Goal: Ask a question: Seek information or help from site administrators or community

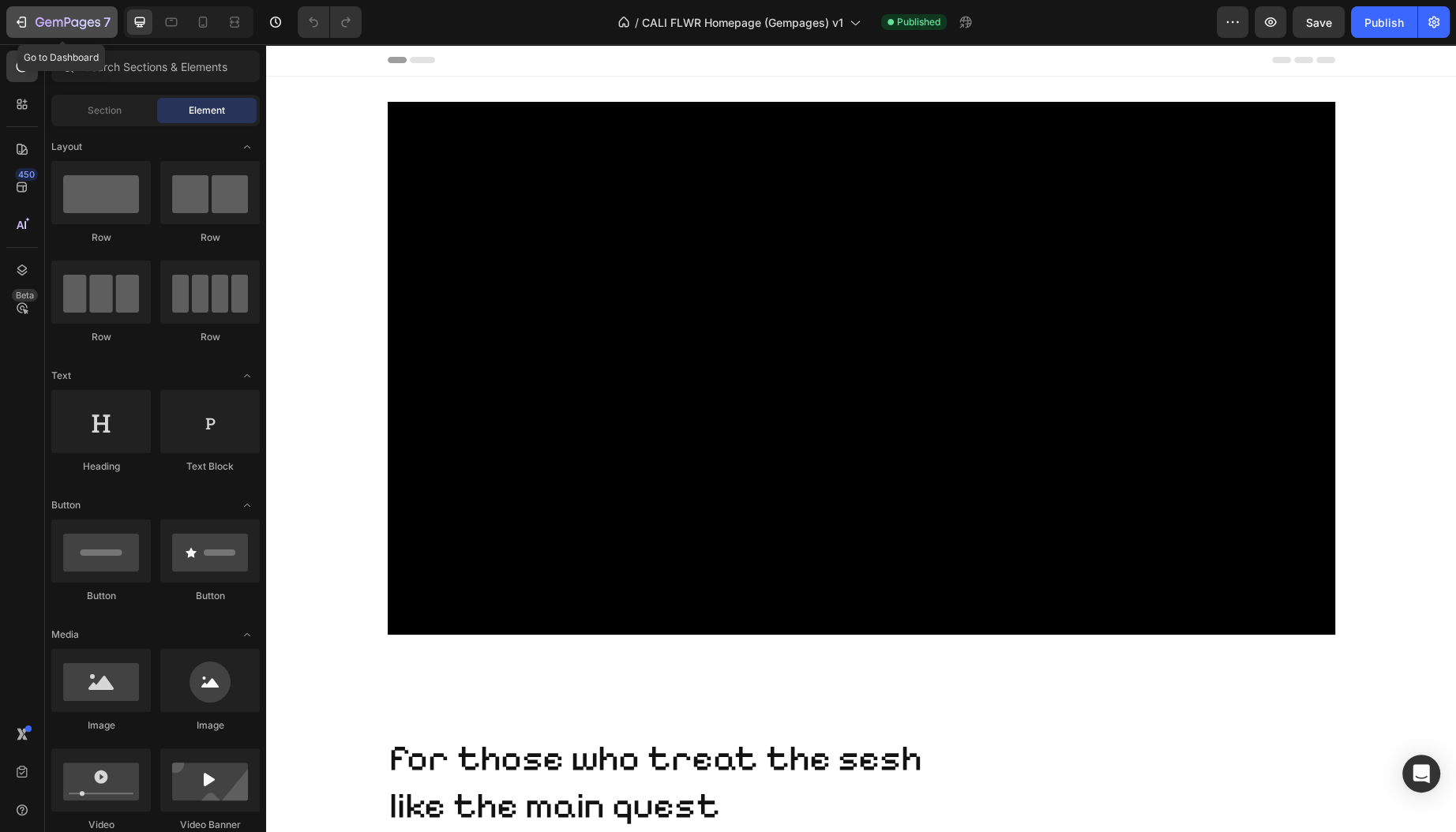
click at [27, 23] on icon "button" at bounding box center [21, 22] width 15 height 15
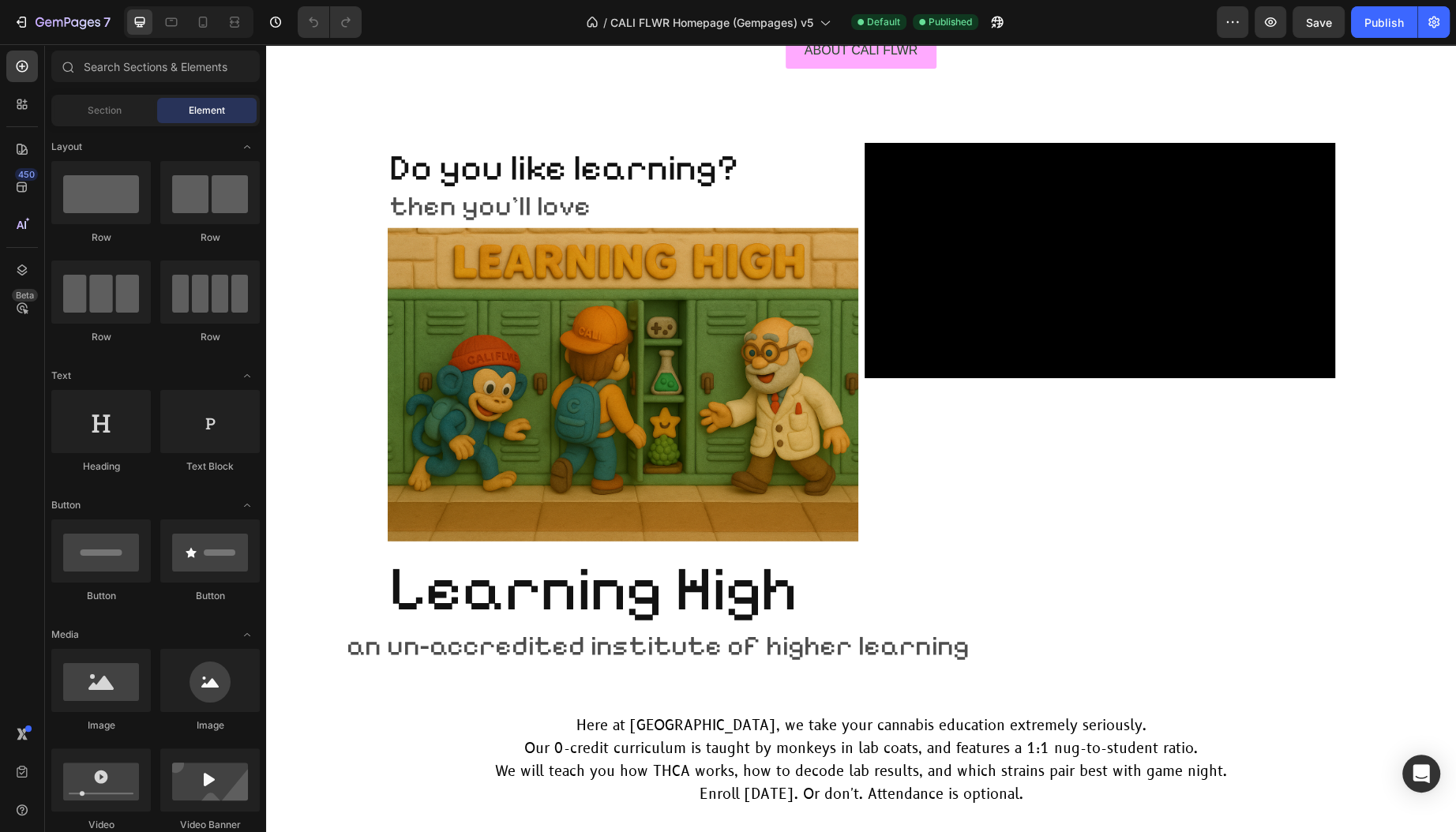
scroll to position [4083, 0]
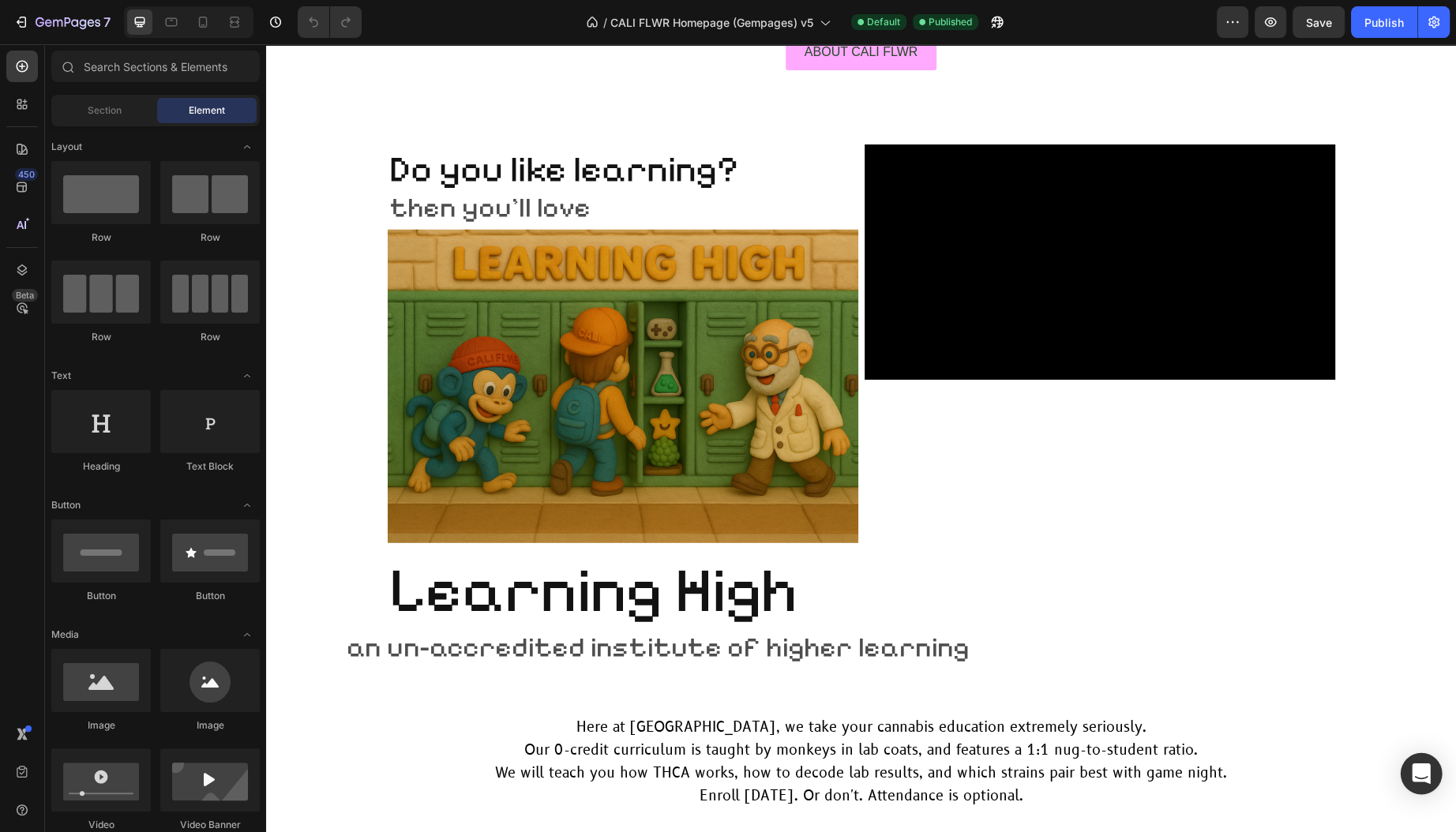
click at [1408, 776] on div "Open Intercom Messenger" at bounding box center [1421, 774] width 42 height 42
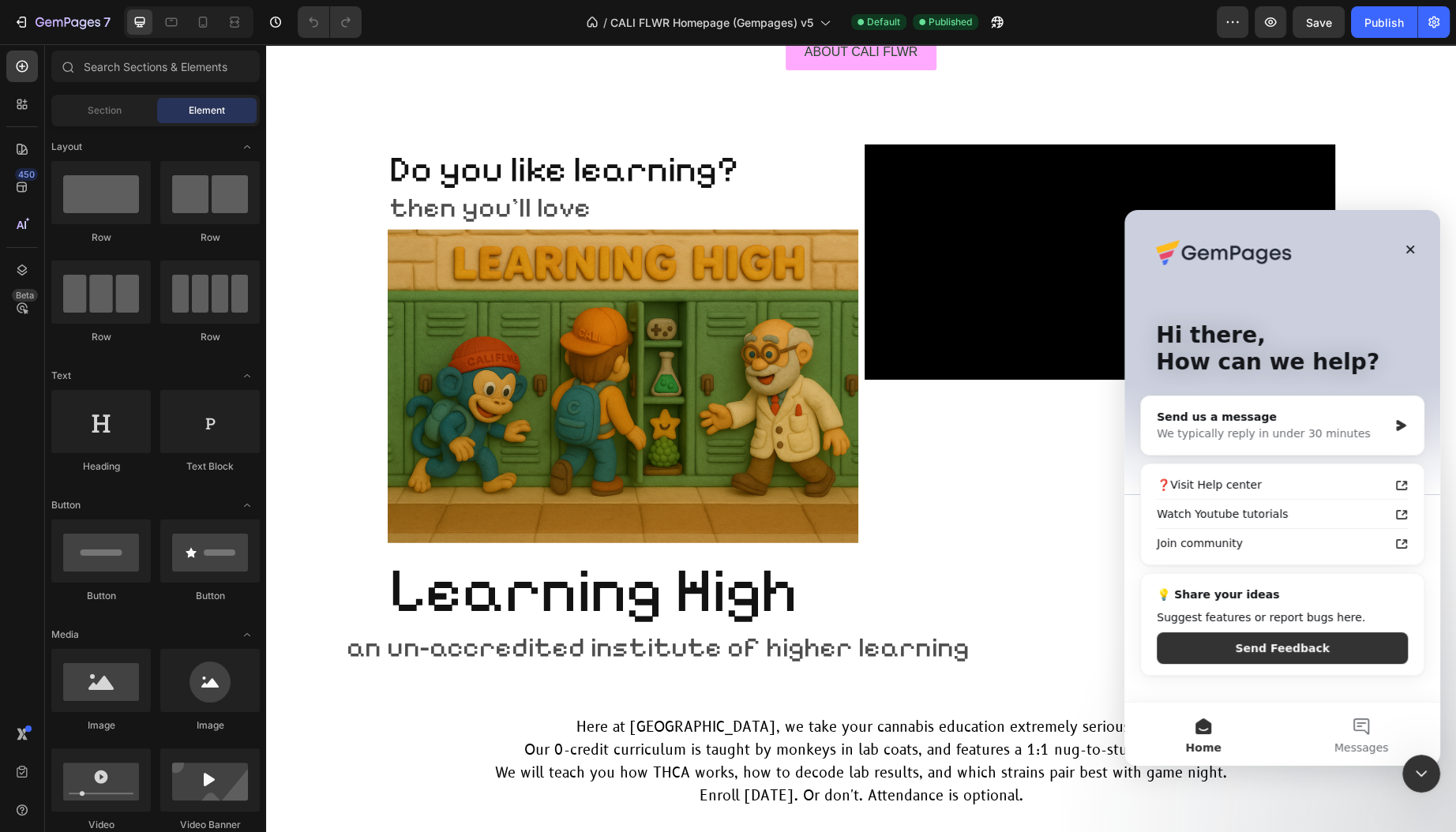
scroll to position [0, 0]
click at [1246, 433] on div "We typically reply in under 30 minutes" at bounding box center [1272, 433] width 232 height 16
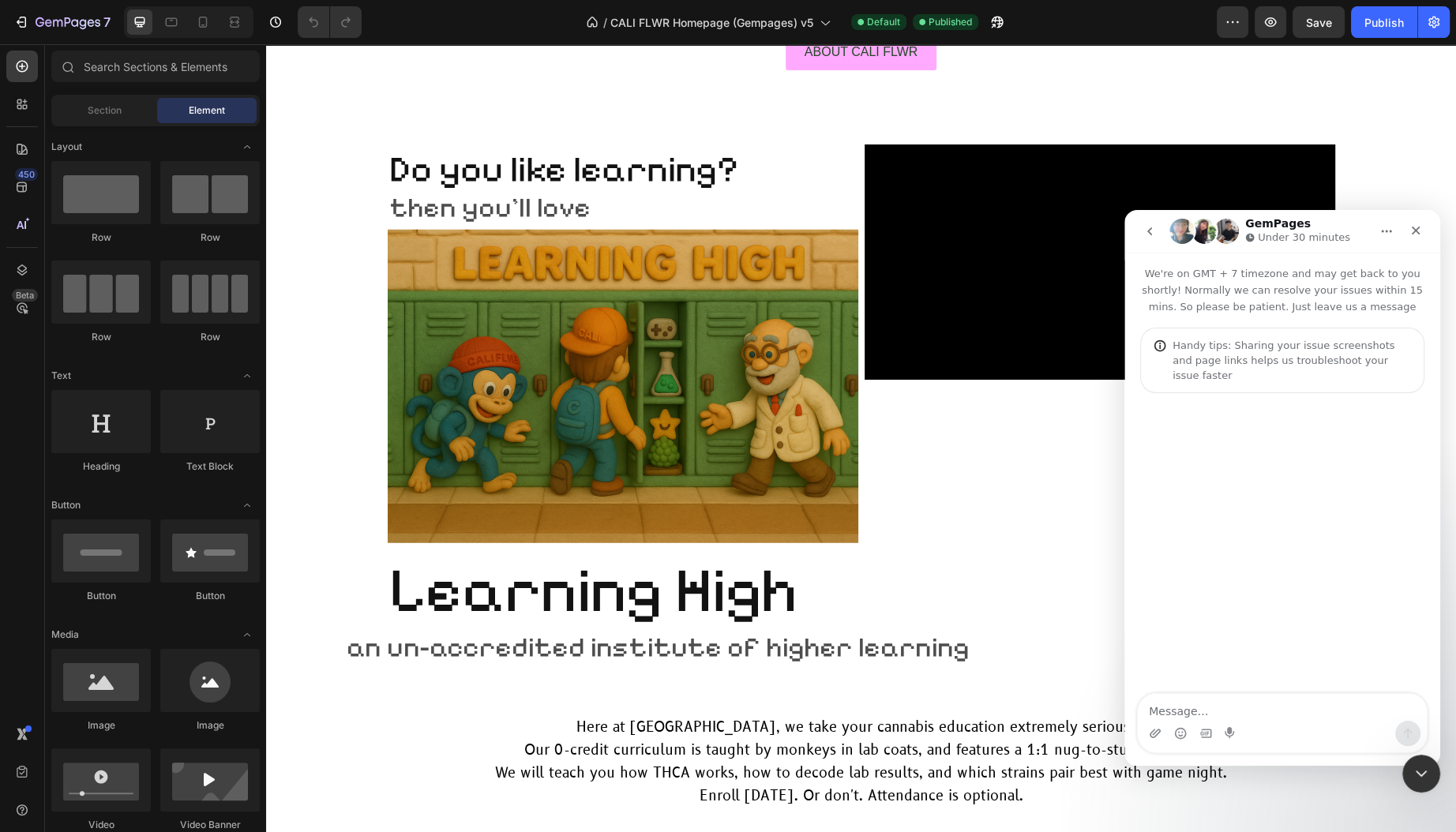
type textarea "H"
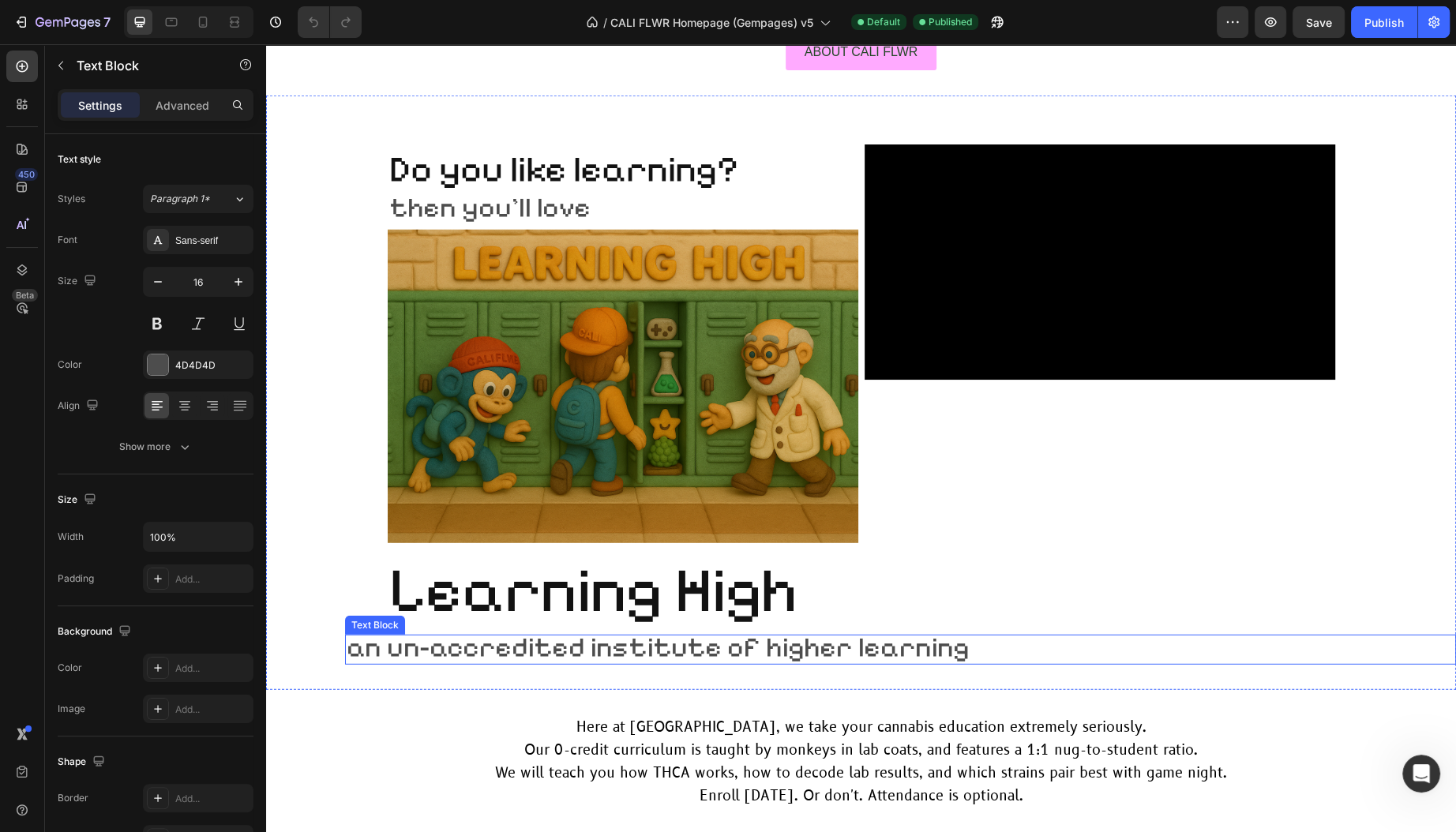
click at [433, 643] on span "an un-accredited institute of higher learning" at bounding box center [658, 647] width 623 height 33
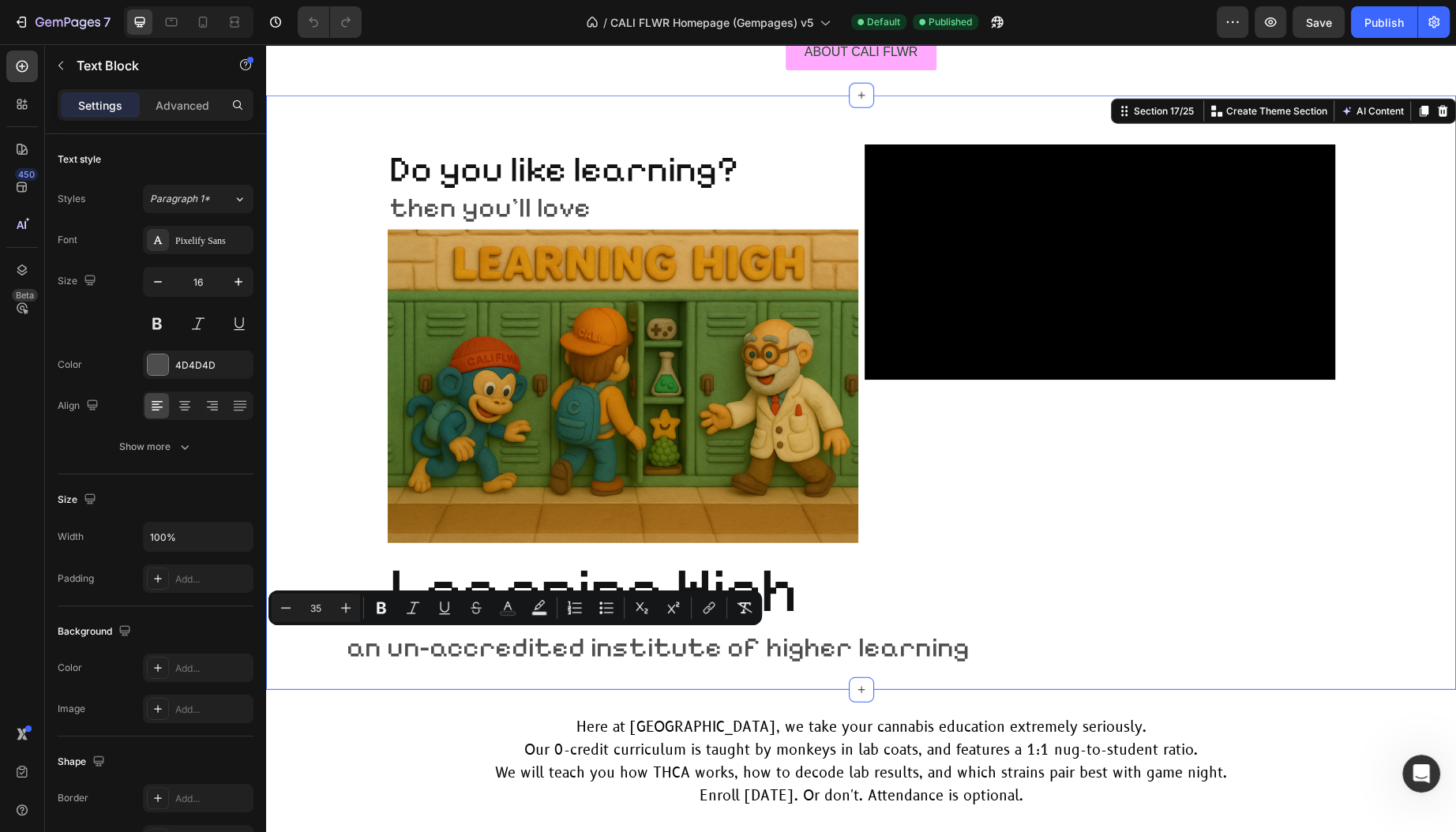
click at [327, 649] on div "Do you like learning? Heading then you'll love Text Block Image Learning High H…" at bounding box center [861, 393] width 1190 height 544
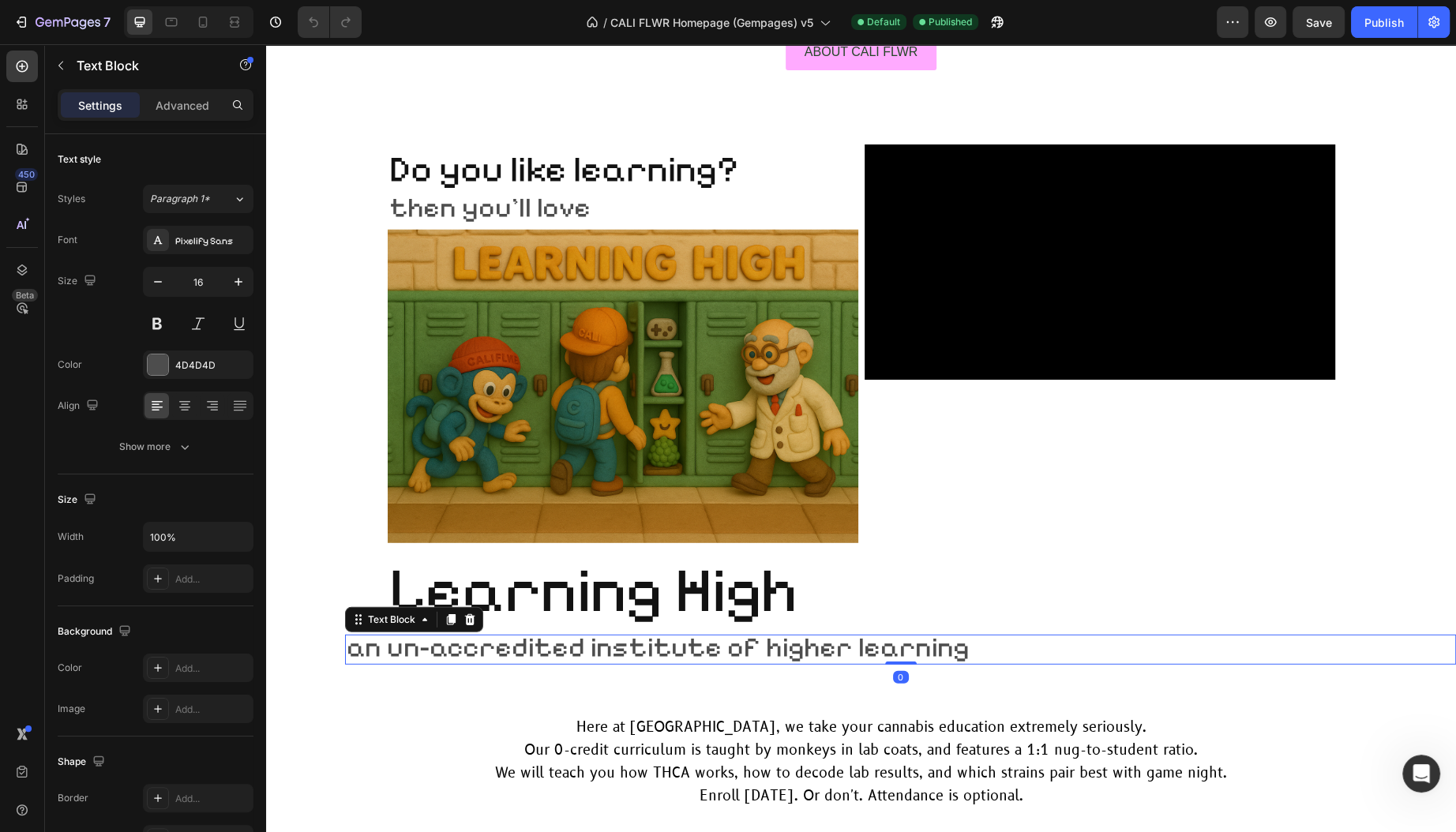
click at [371, 649] on span "an un-accredited institute of higher learning" at bounding box center [658, 647] width 623 height 33
click at [191, 110] on p "Advanced" at bounding box center [183, 105] width 54 height 16
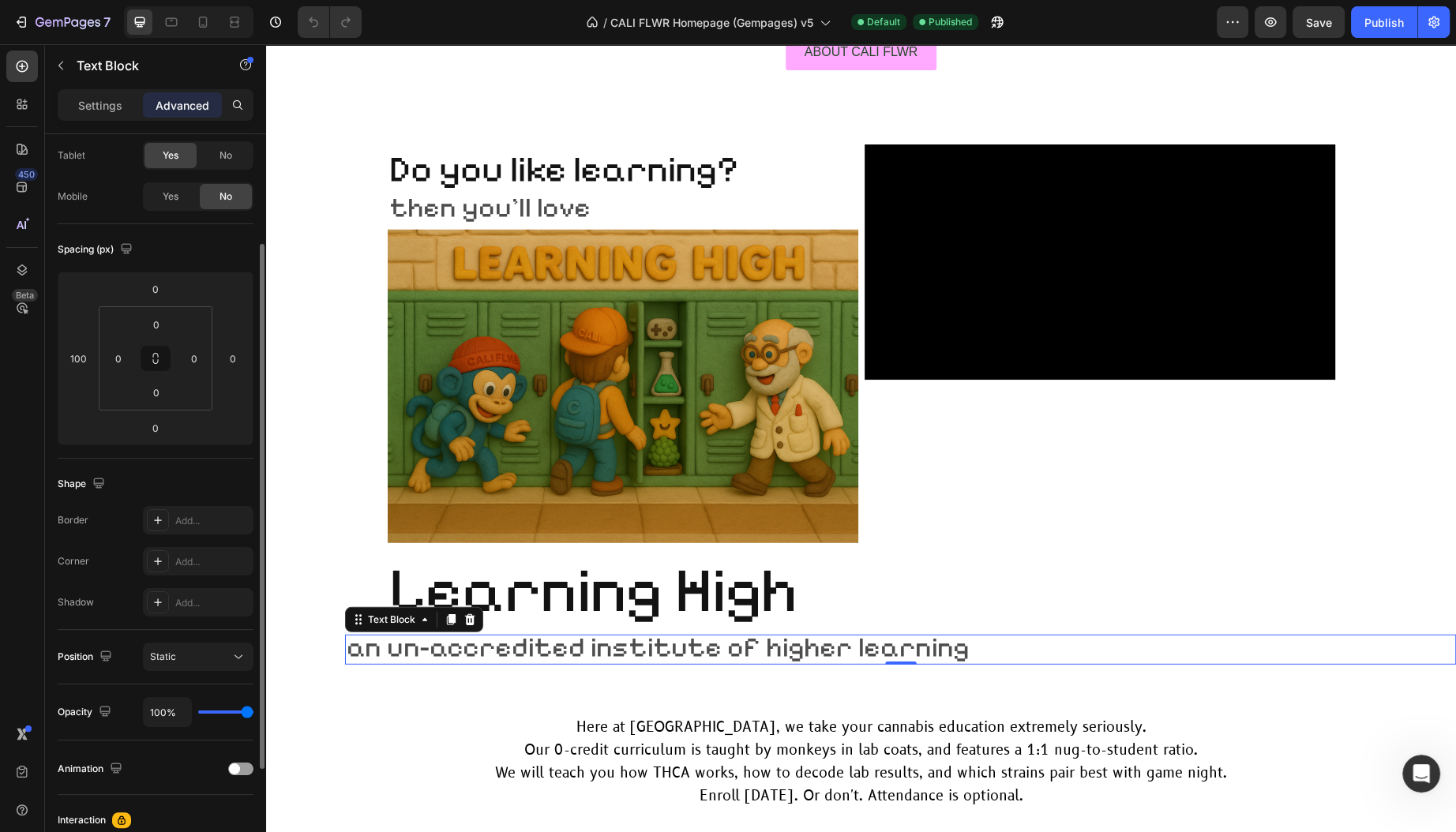
scroll to position [76, 0]
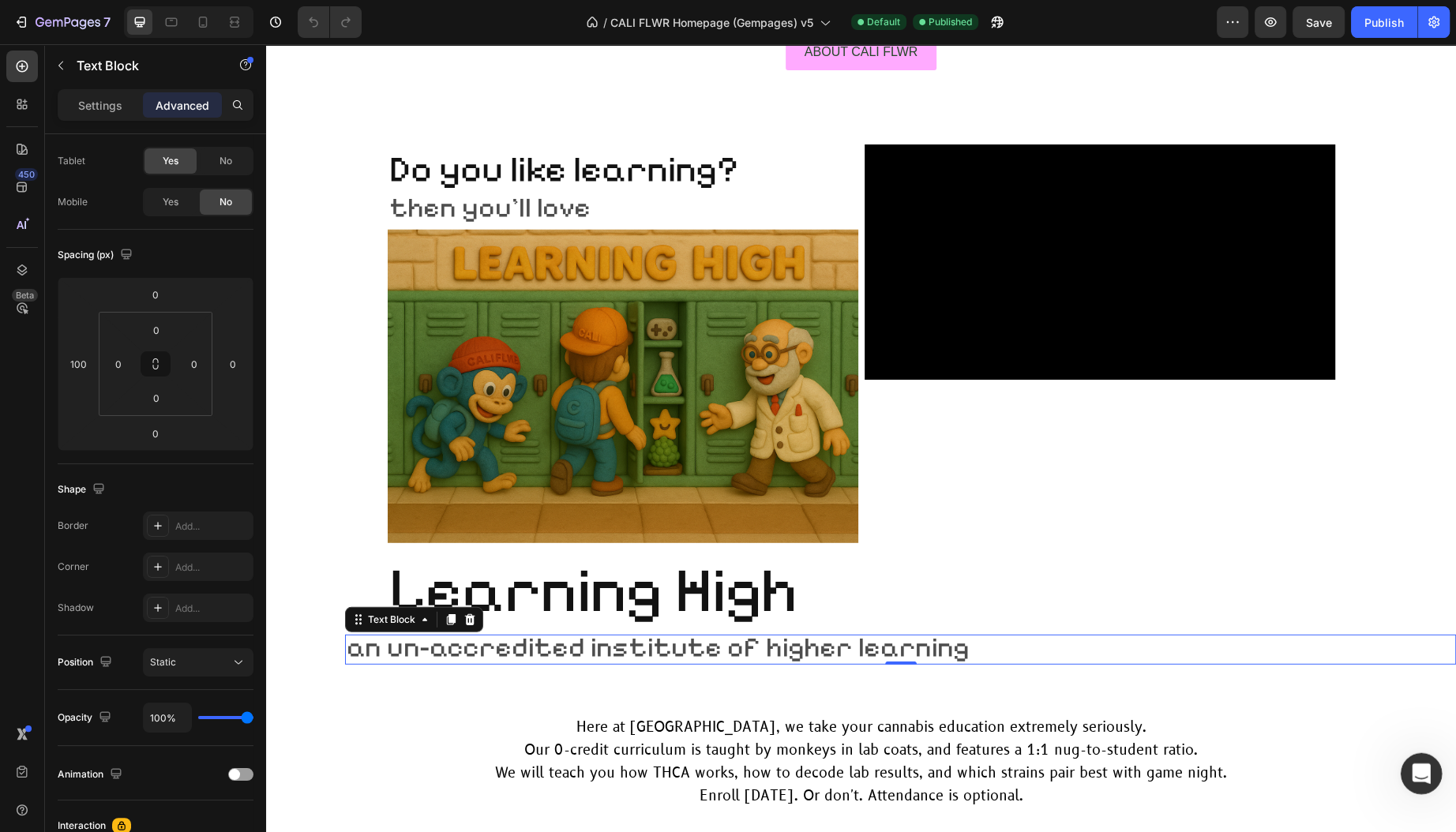
click at [1416, 772] on icon "Open Intercom Messenger" at bounding box center [1418, 771] width 26 height 26
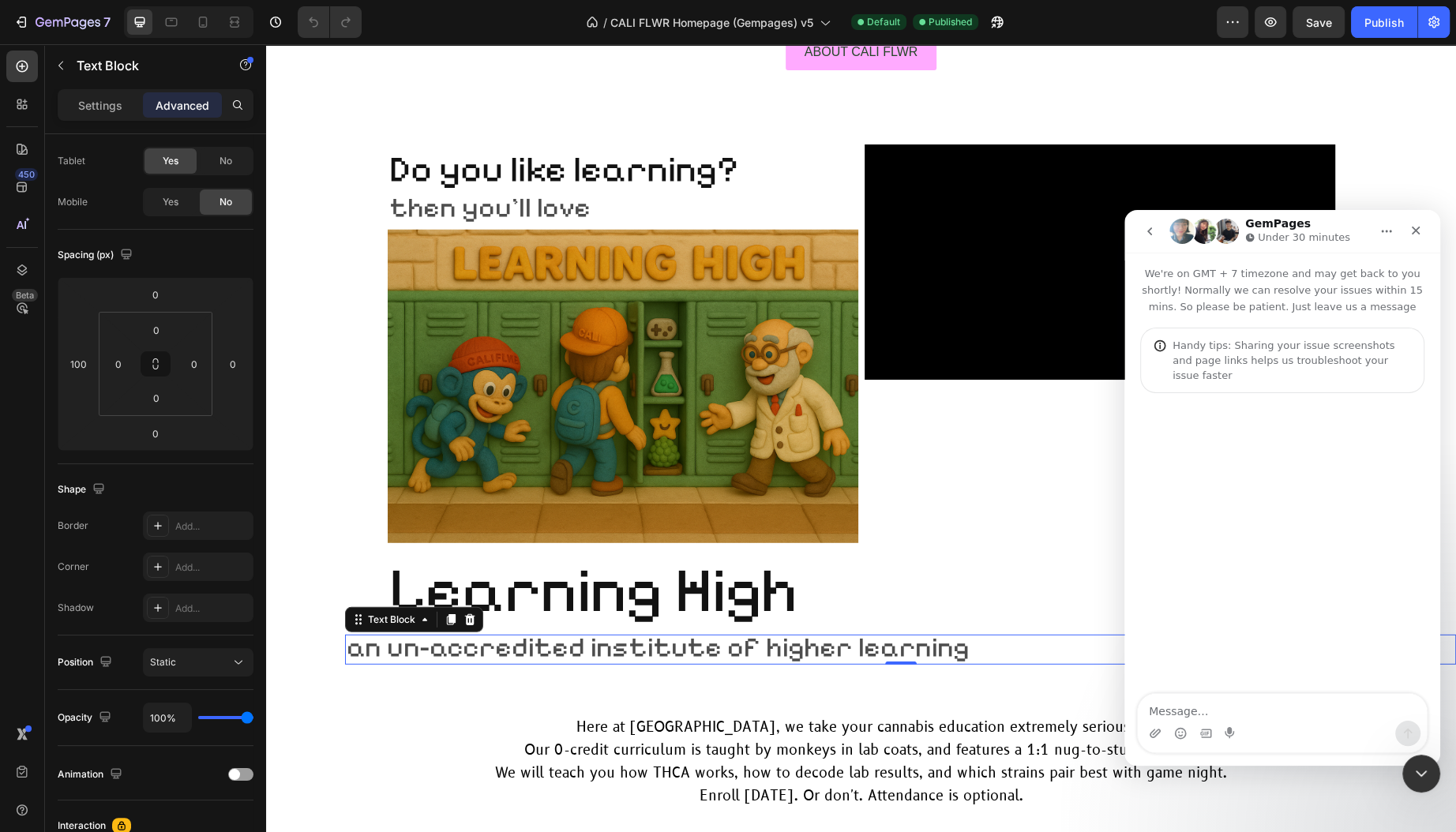
type textarea "J"
type textarea "H"
click at [1150, 729] on icon "Upload attachment" at bounding box center [1154, 733] width 13 height 13
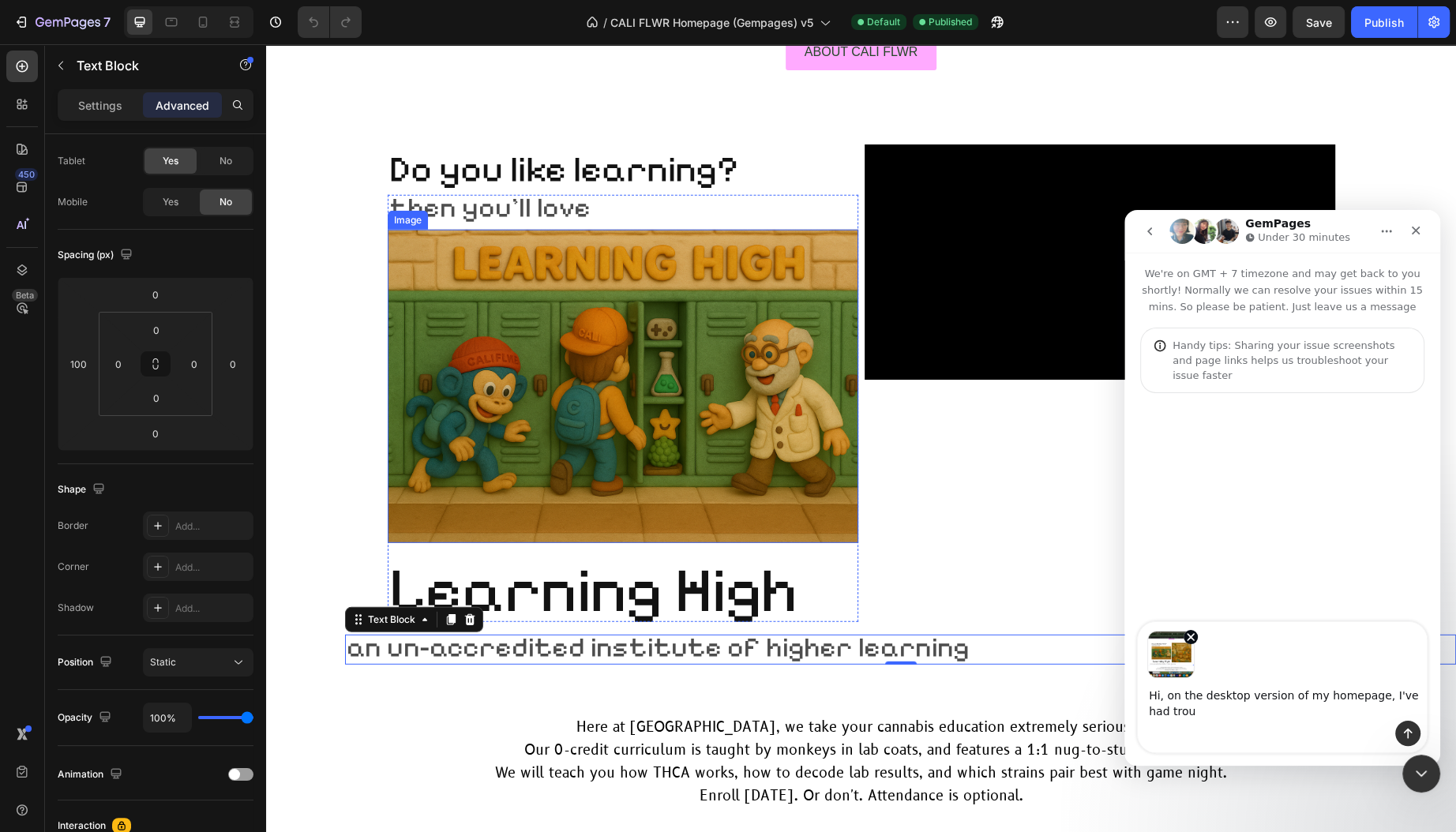
type textarea "Hi, on the desktop version of my homepage, I've had troub"
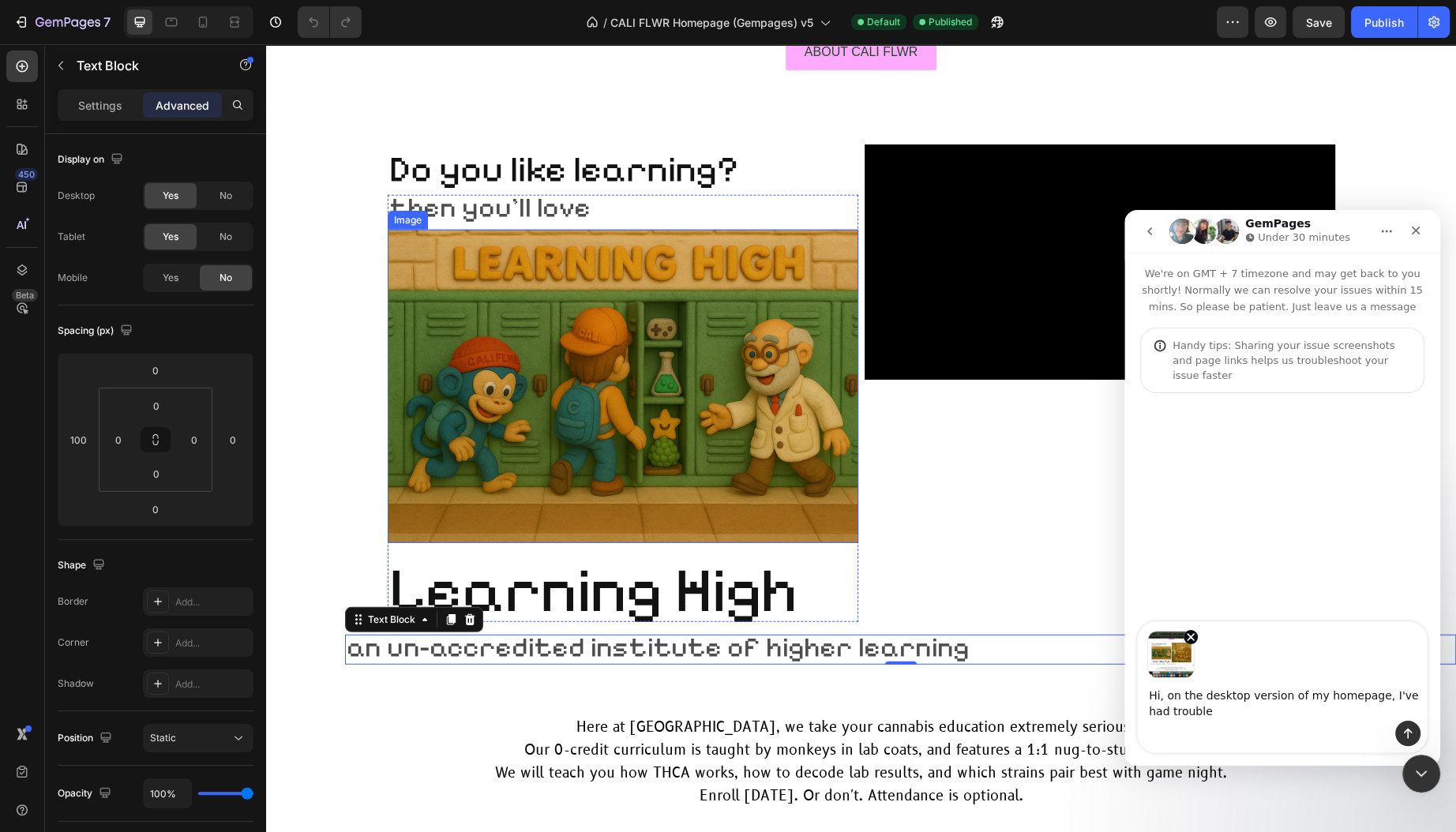
scroll to position [76, 0]
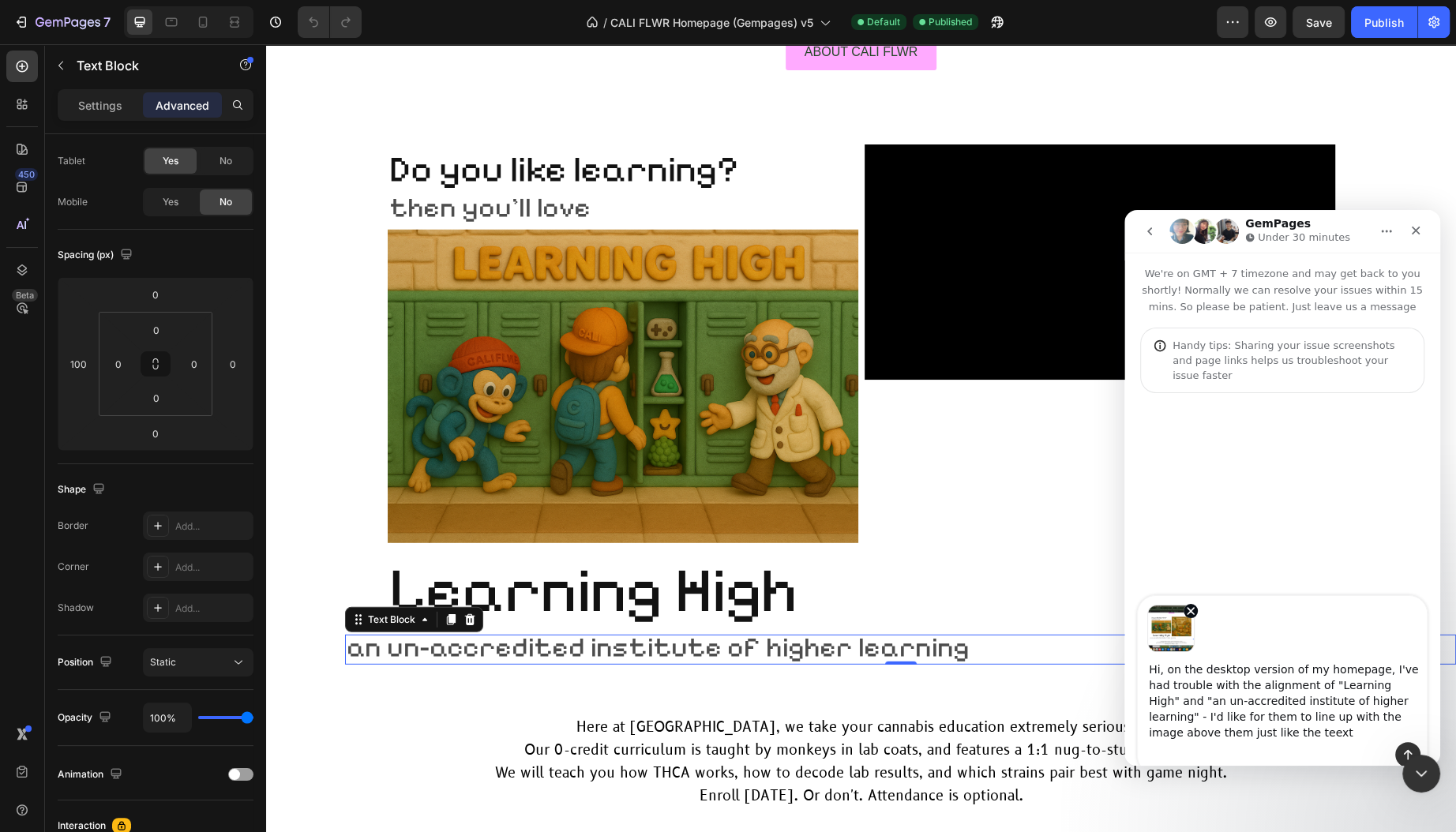
click at [1235, 716] on textarea "Hi, on the desktop version of my homepage, I've had trouble with the alignment …" at bounding box center [1282, 697] width 289 height 90
click at [1183, 733] on textarea "Hi, on the desktop version of my homepage, I've had trouble with the alignment …" at bounding box center [1282, 705] width 289 height 106
click at [1184, 732] on textarea "Hi, on the desktop version of my homepage, I've had trouble with the alignment …" at bounding box center [1282, 705] width 289 height 106
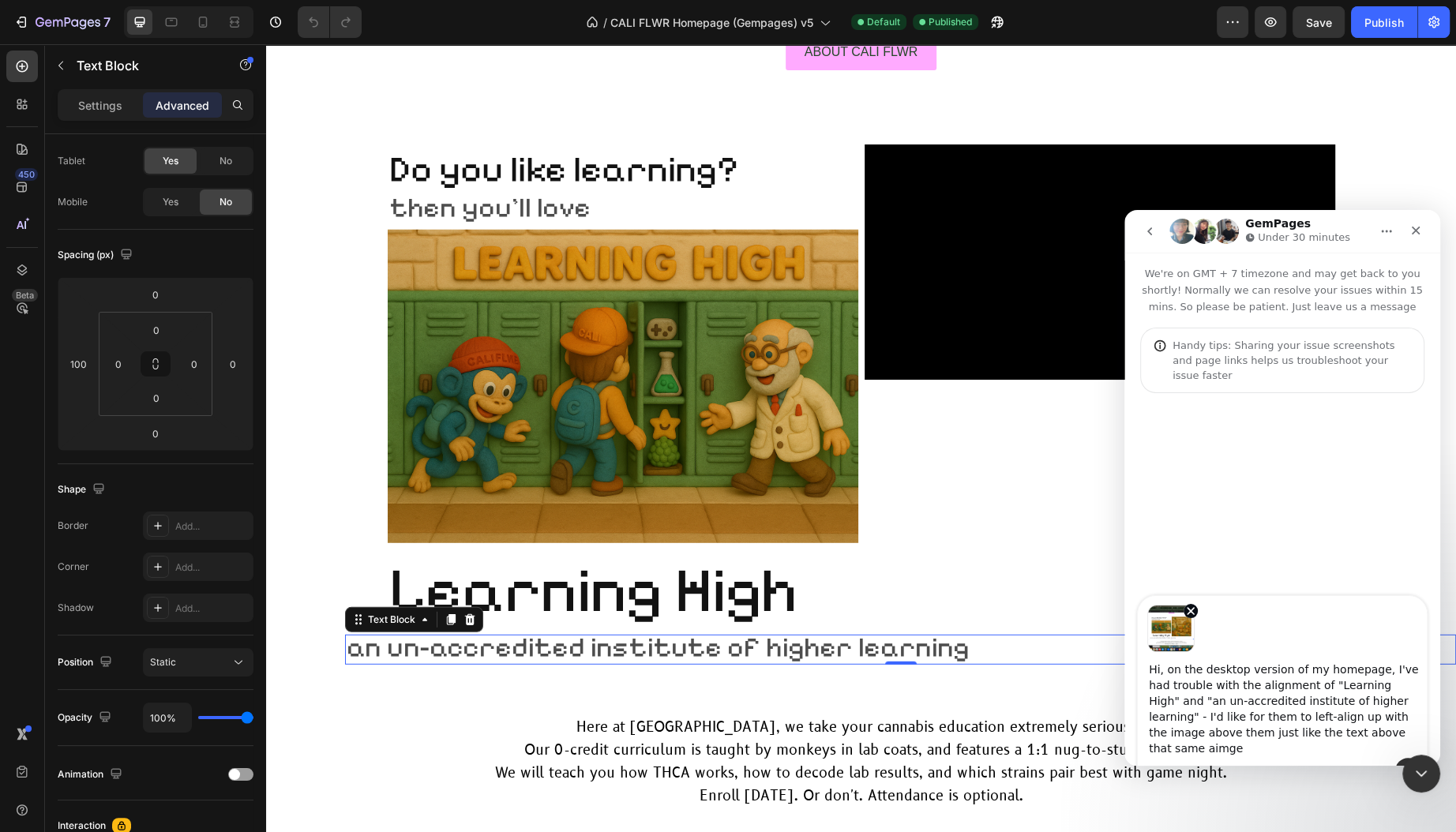
click at [1184, 732] on textarea "Hi, on the desktop version of my homepage, I've had trouble with the alignment …" at bounding box center [1282, 705] width 289 height 106
type textarea "Hi, on the desktop version of my homepage, I've had trouble with the alignment …"
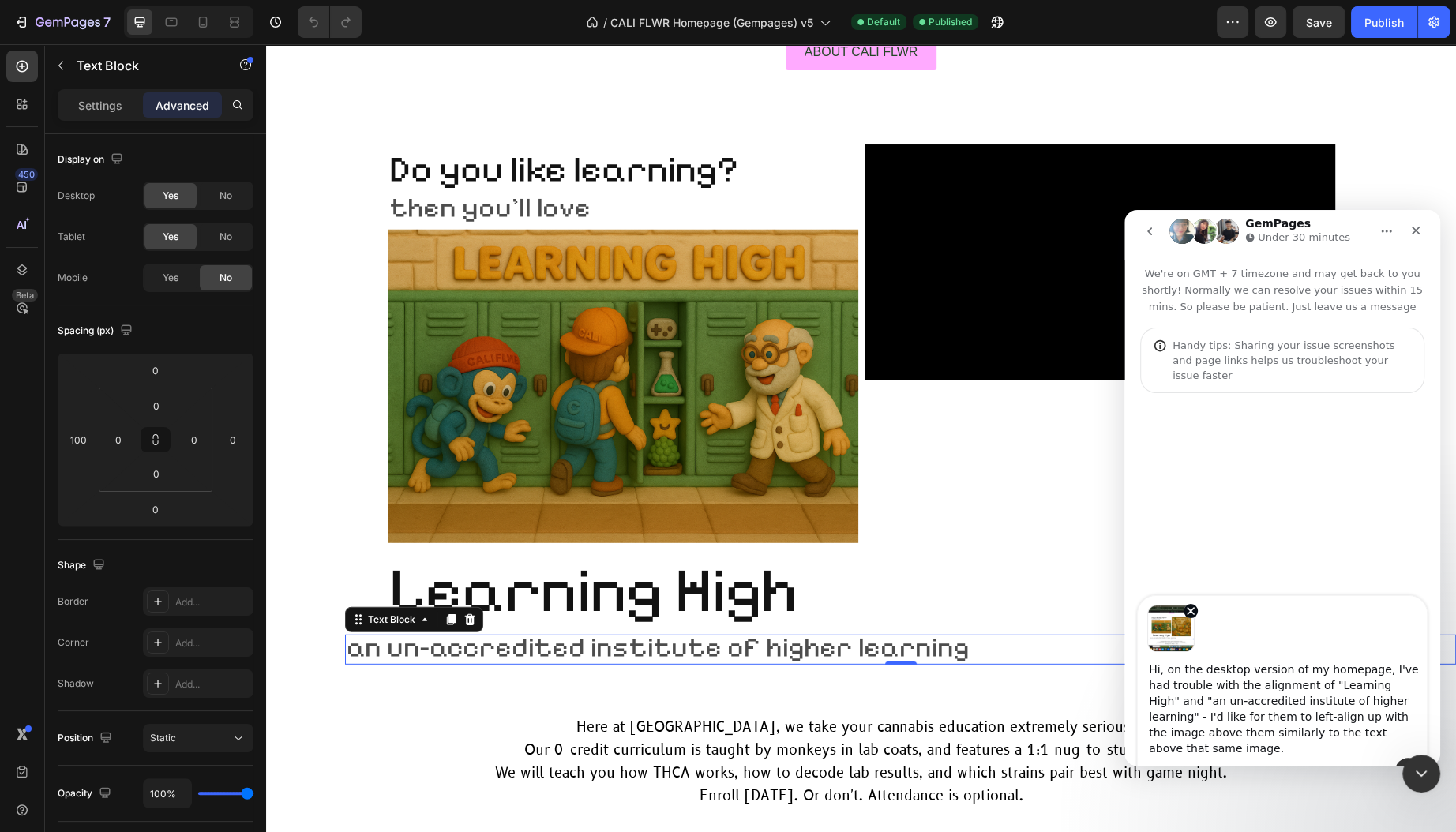
scroll to position [76, 0]
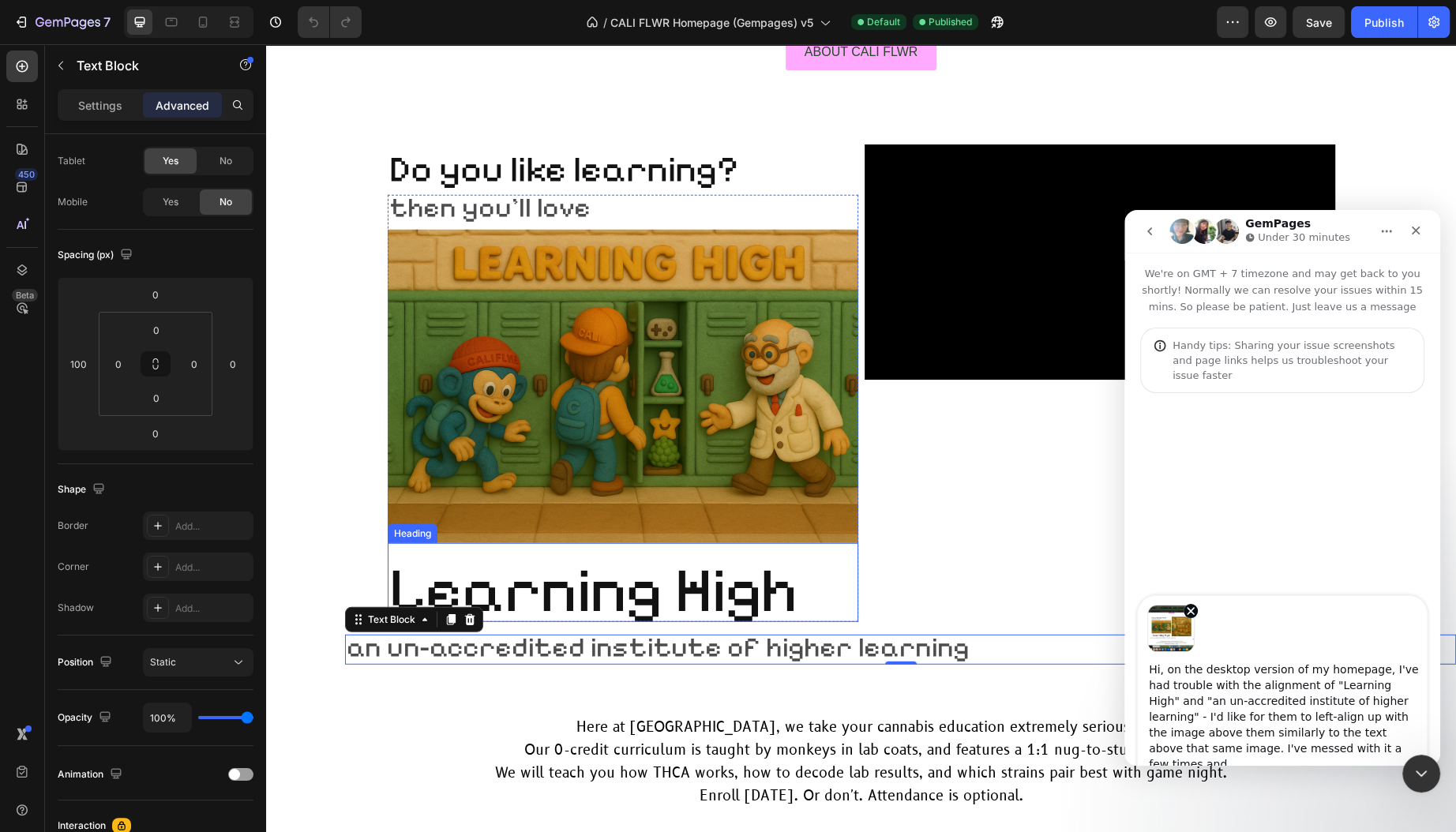
click at [700, 587] on span "Learning High" at bounding box center [593, 590] width 408 height 76
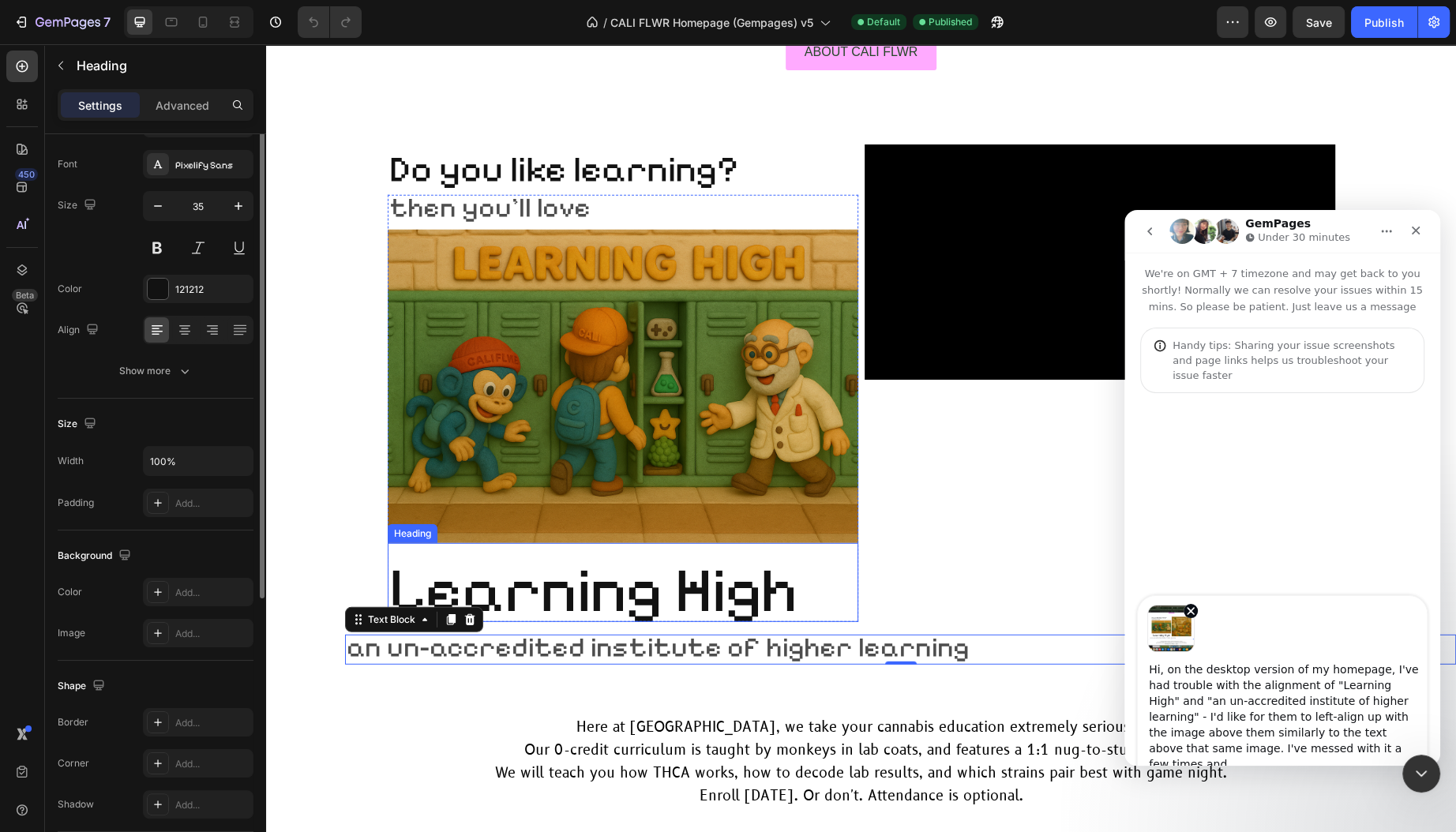
scroll to position [0, 0]
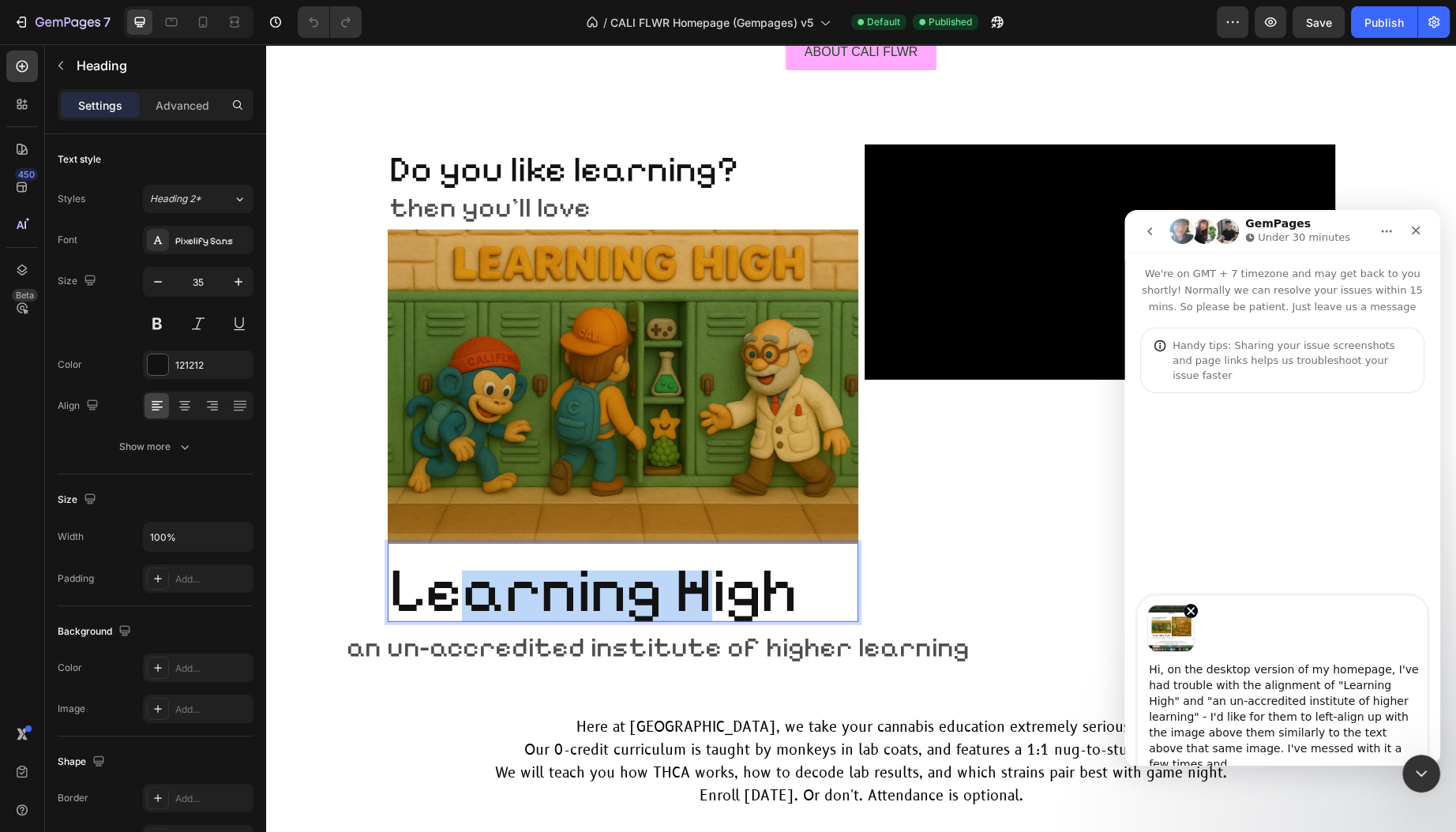
click at [412, 590] on span "Learning High" at bounding box center [593, 590] width 408 height 76
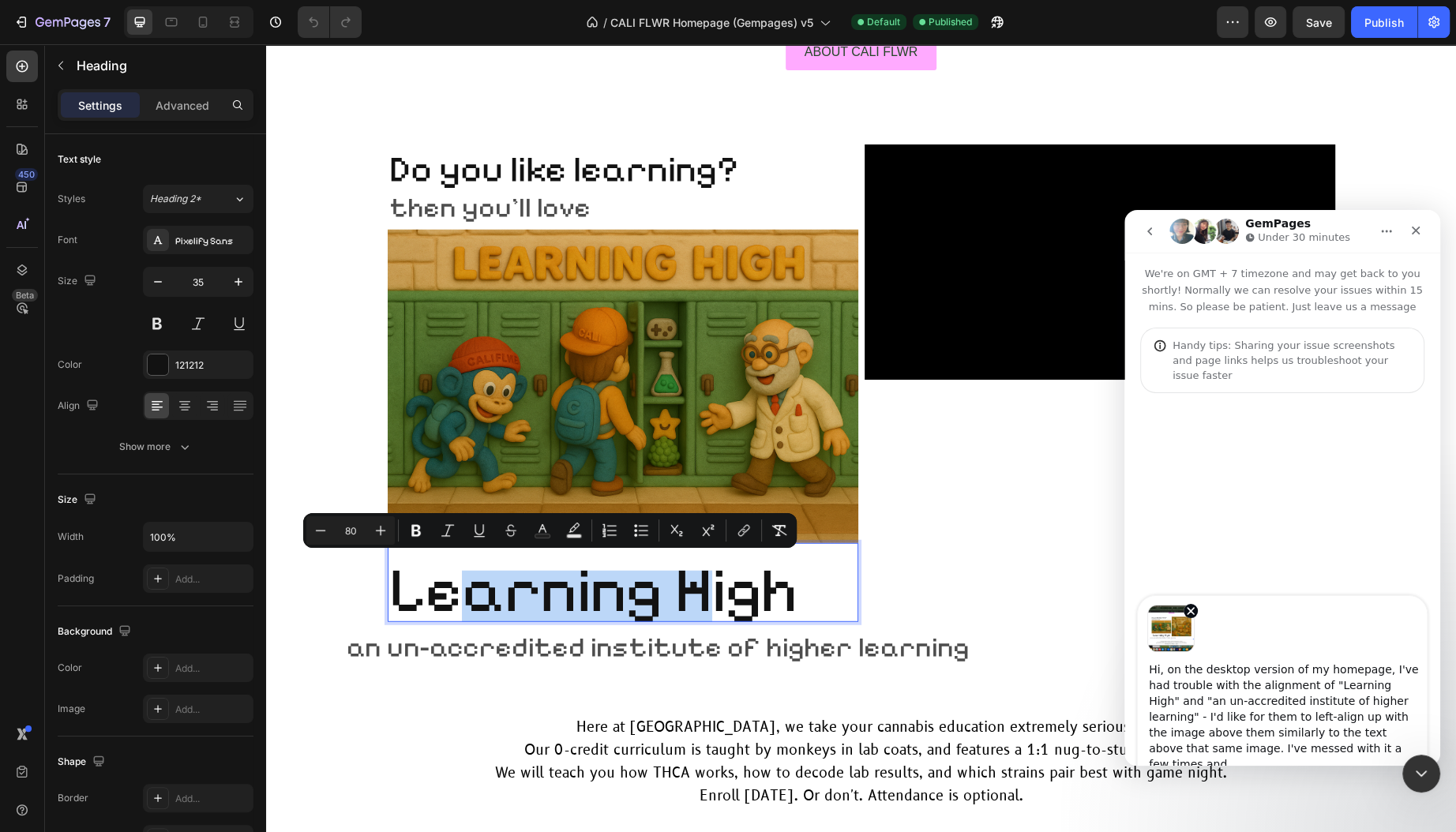
click at [412, 592] on span "Learning High" at bounding box center [593, 590] width 408 height 76
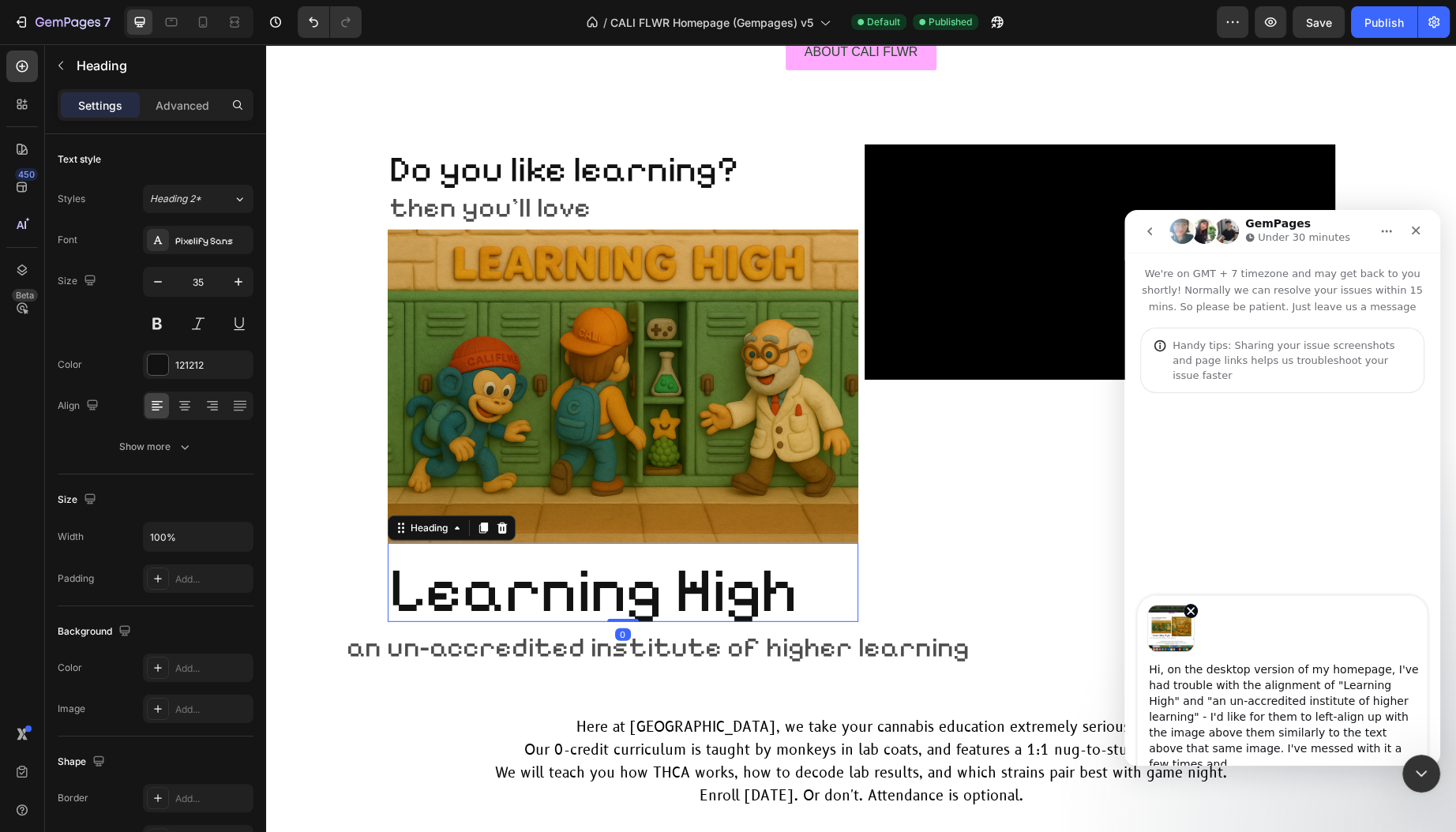
click at [550, 592] on span "Learning High" at bounding box center [593, 590] width 408 height 76
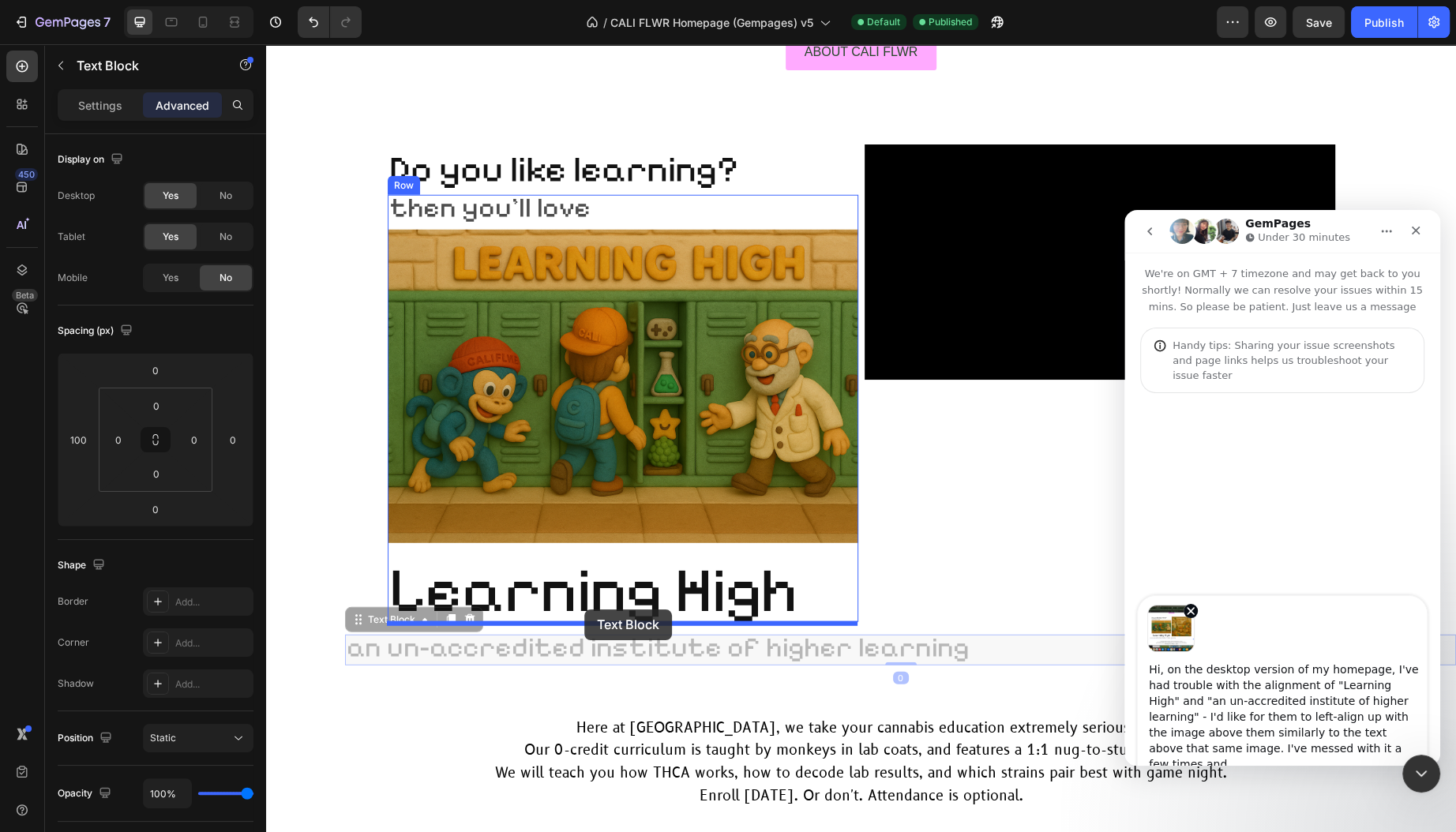
drag, startPoint x: 552, startPoint y: 645, endPoint x: 589, endPoint y: 608, distance: 52.3
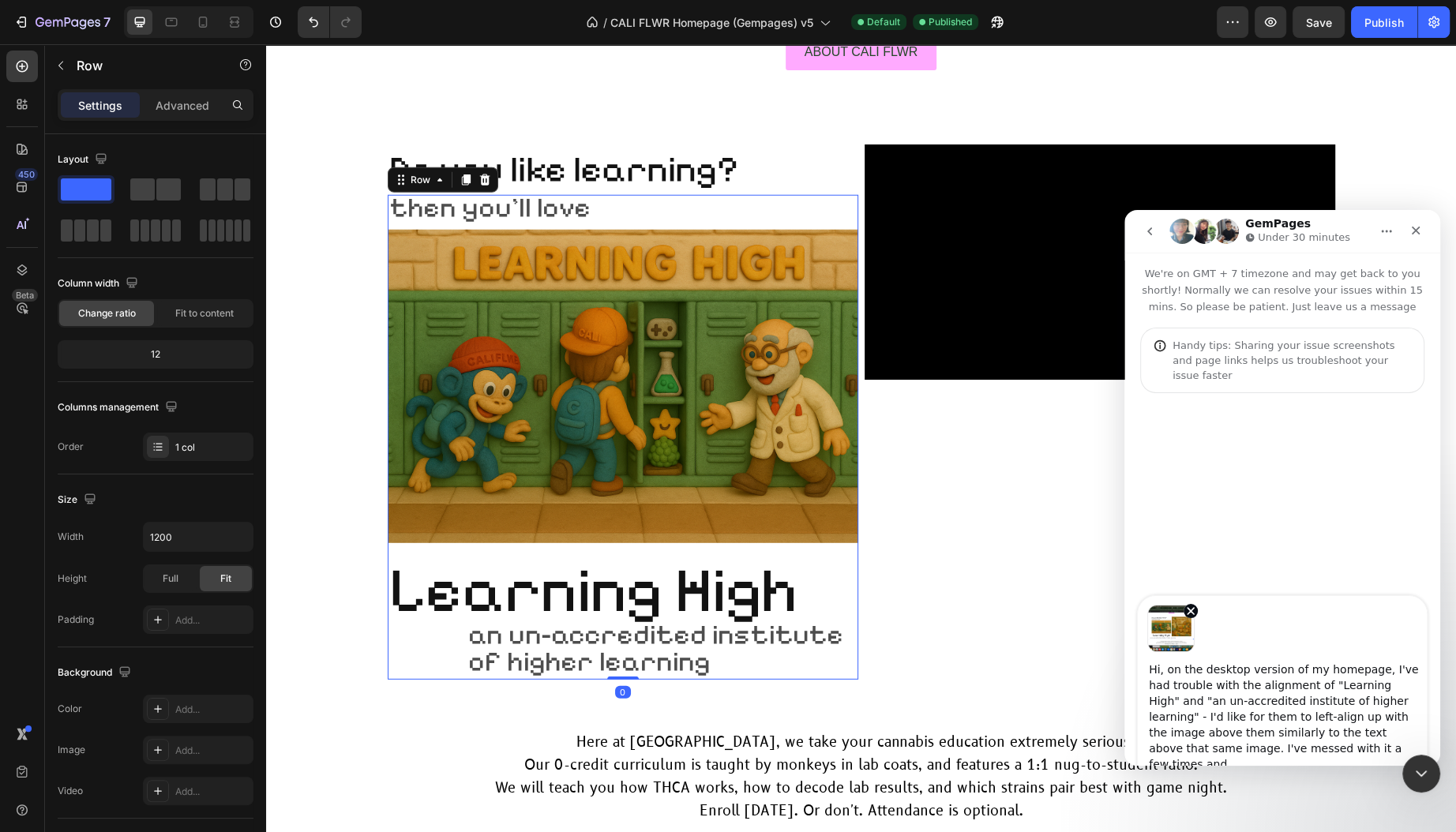
click at [442, 649] on div "then you'll love Text Block Image ⁠⁠⁠⁠⁠⁠⁠ Learning High Heading an un-accredite…" at bounding box center [622, 438] width 470 height 485
click at [421, 656] on div "then you'll love Text Block Image ⁠⁠⁠⁠⁠⁠⁠ Learning High Heading an un-accredite…" at bounding box center [622, 438] width 470 height 485
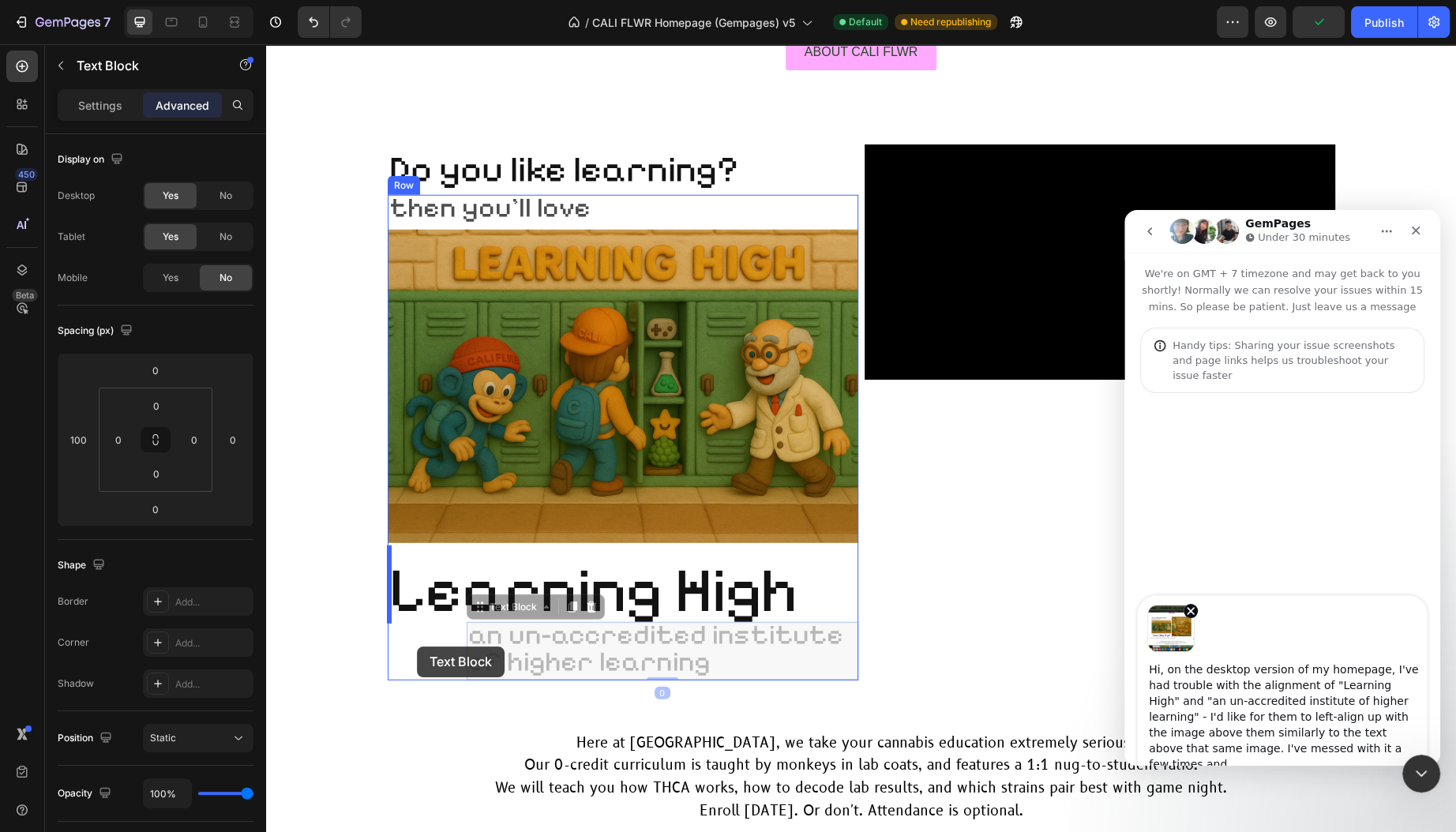
drag, startPoint x: 512, startPoint y: 649, endPoint x: 416, endPoint y: 646, distance: 96.0
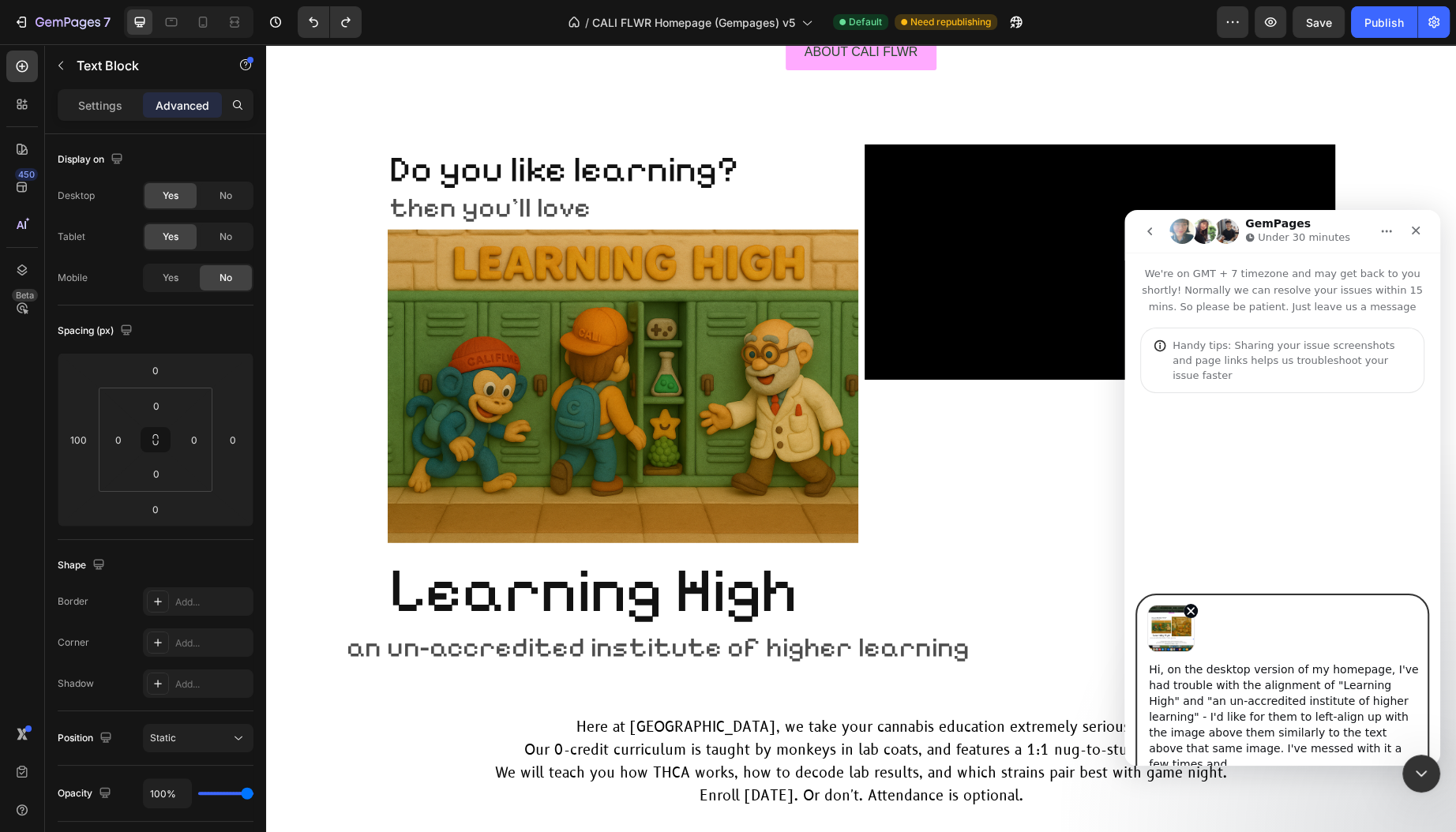
click at [1198, 681] on textarea "Hi, on the desktop version of my homepage, I've had trouble with the alignment …" at bounding box center [1282, 713] width 289 height 121
drag, startPoint x: 1297, startPoint y: 684, endPoint x: 1416, endPoint y: 682, distance: 119.0
click at [1416, 682] on textarea "Hi, on the desktop version of my homepage, I've had trouble with the alignment …" at bounding box center [1282, 713] width 289 height 121
type textarea "Hi, on the desktop version of my homepage, I've had trouble with the alignment …"
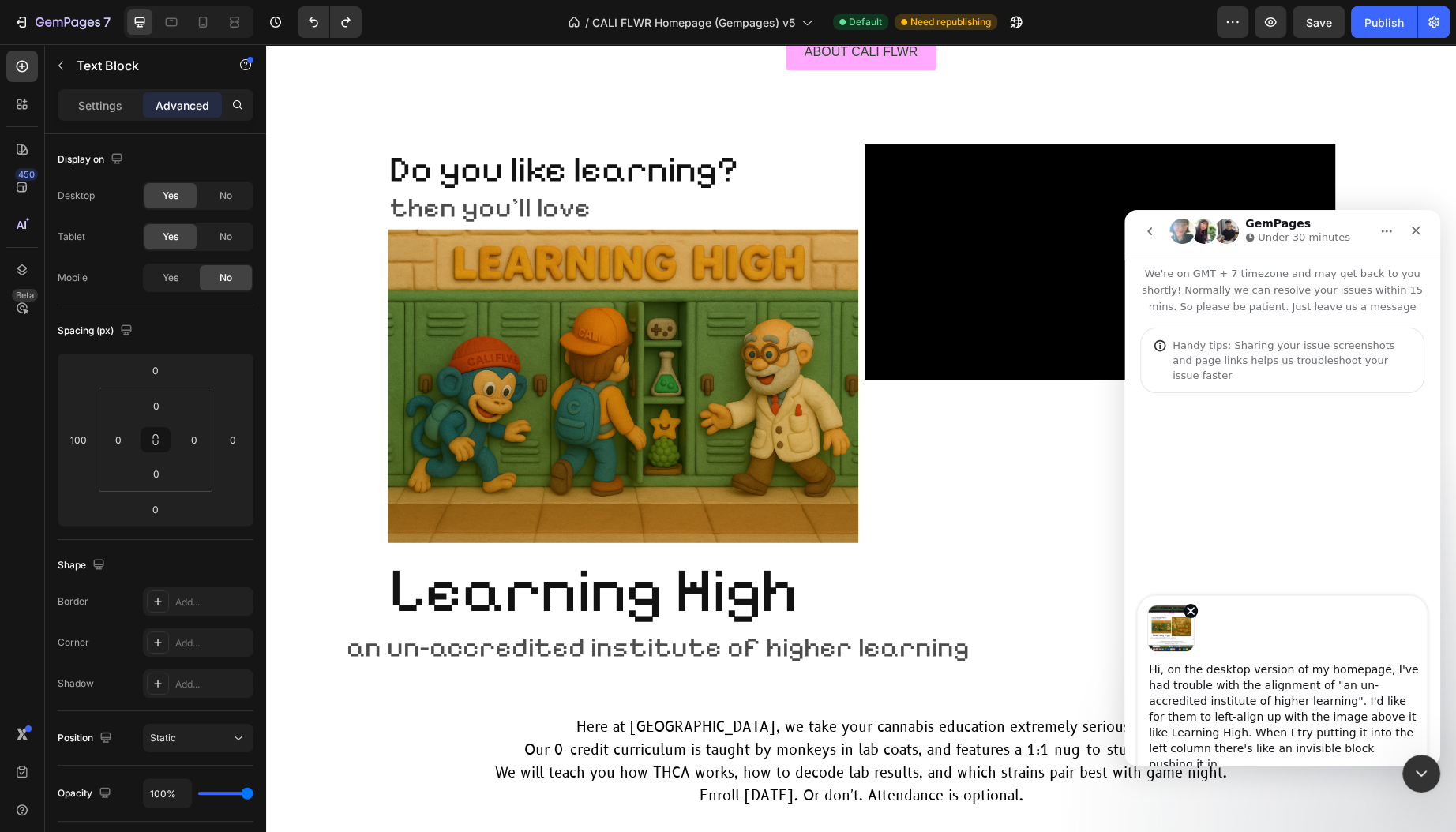
click at [368, 648] on span "an un-accredited institute of higher learning" at bounding box center [658, 647] width 623 height 33
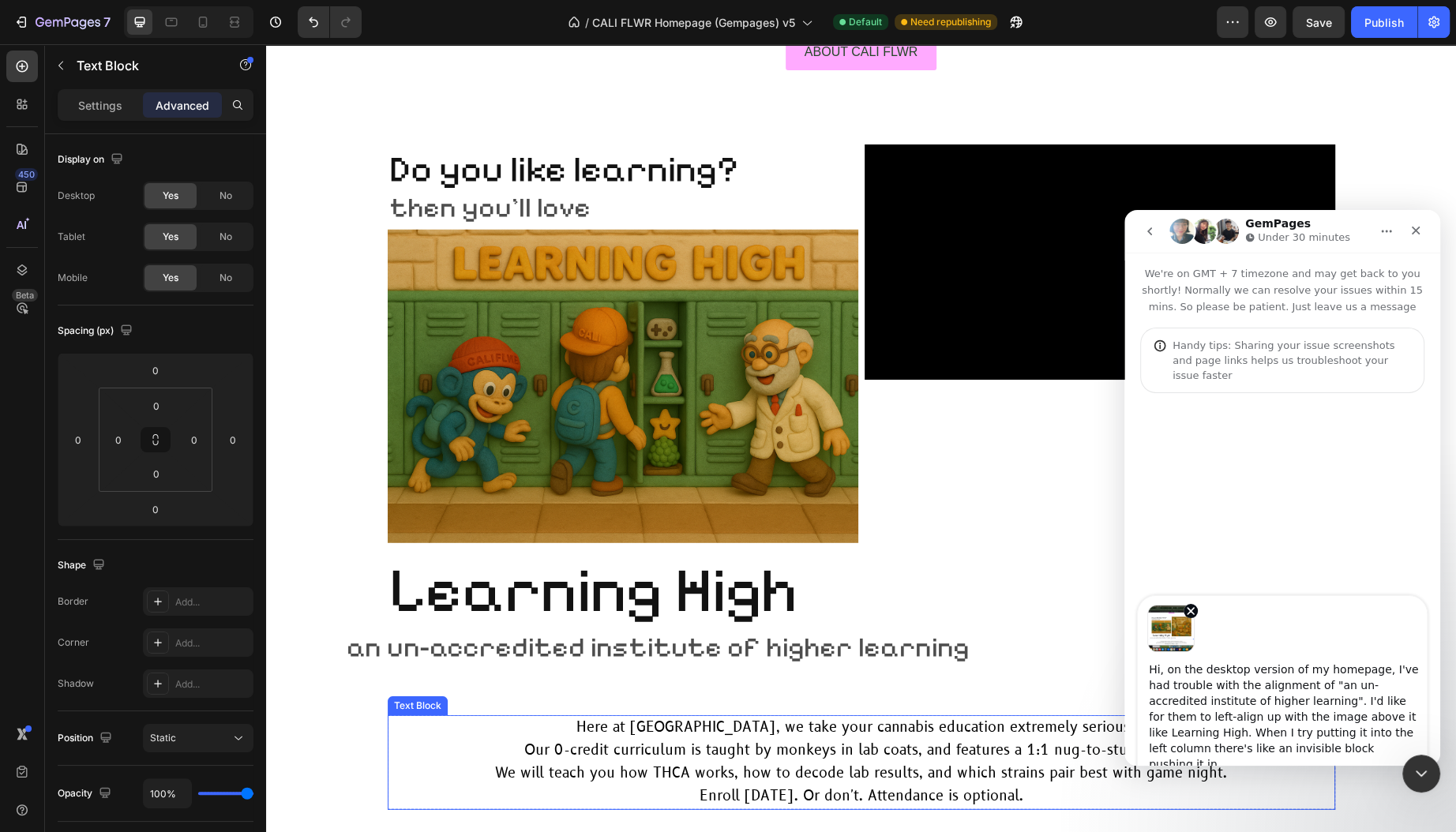
click at [389, 720] on p "Here at [GEOGRAPHIC_DATA], we take your cannabis education extremely seriously." at bounding box center [862, 728] width 944 height 23
click at [1372, 14] on div "Publish" at bounding box center [1383, 22] width 39 height 16
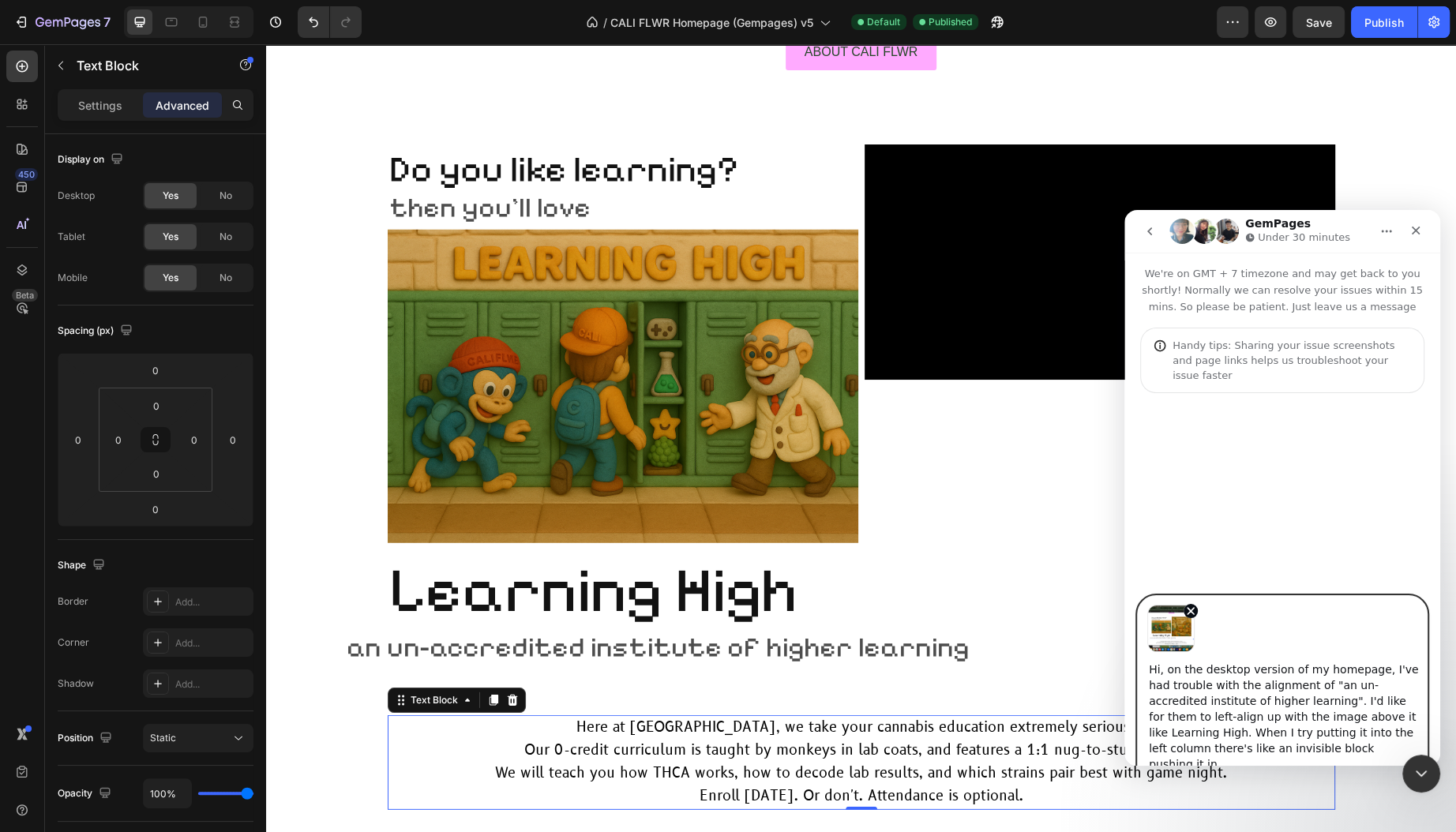
click at [1309, 753] on textarea "Hi, on the desktop version of my homepage, I've had trouble with the alignment …" at bounding box center [1282, 713] width 289 height 121
type textarea "Hi, on the desktop version of my homepage, I've had trouble with the alignment …"
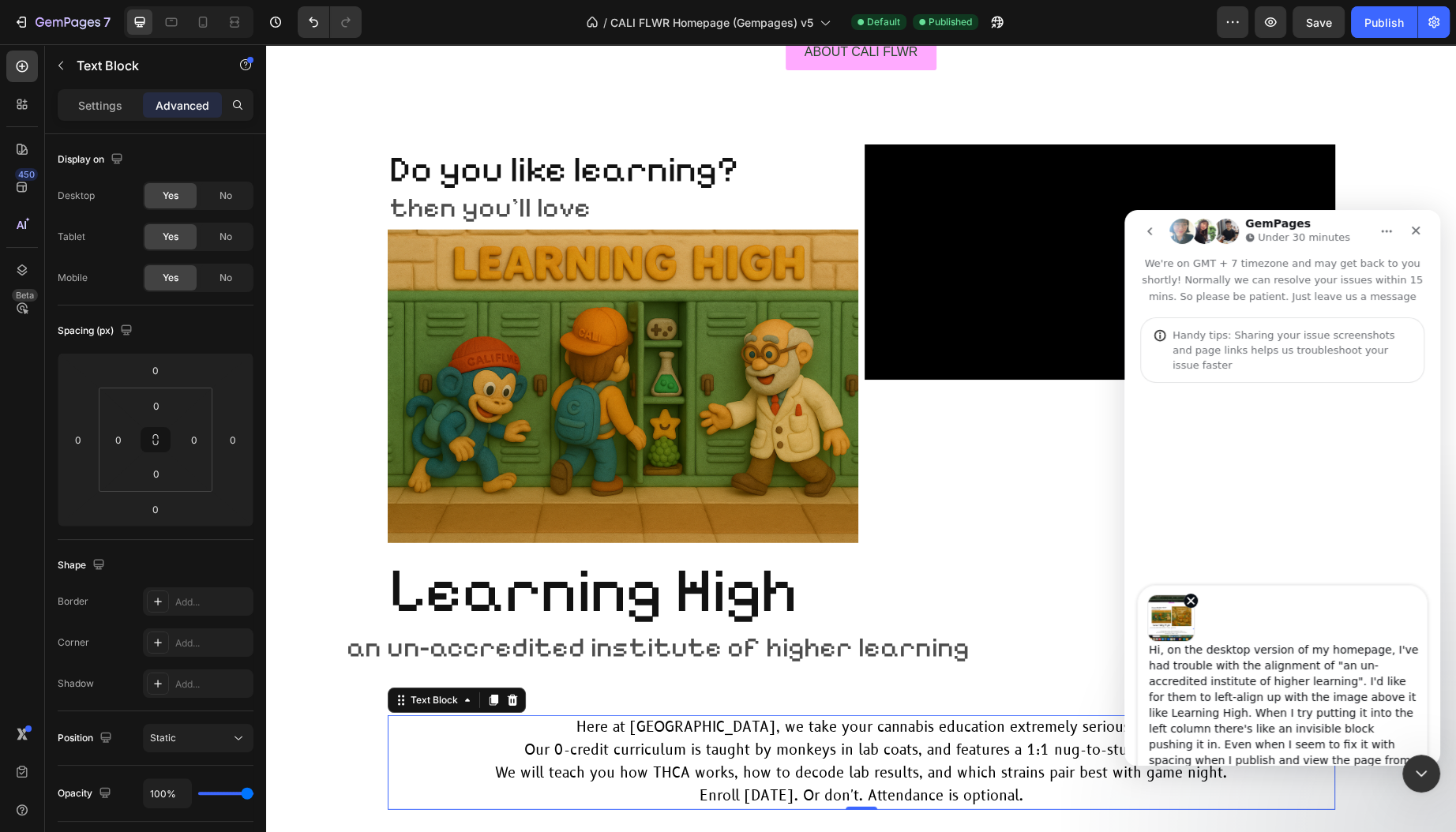
scroll to position [25, 0]
type textarea "Hi, on the desktop version of my homepage, I've had trouble with the alignment …"
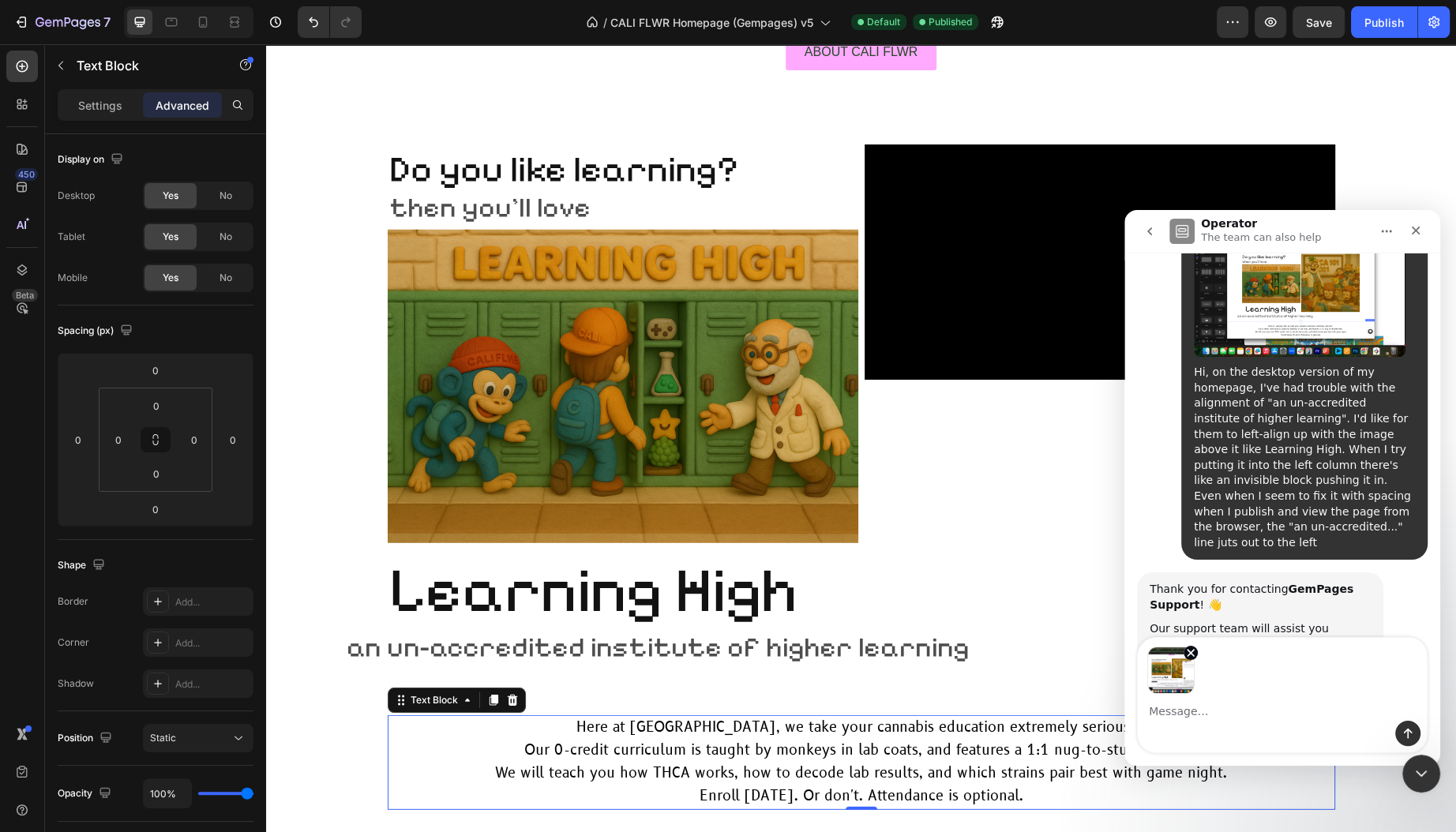
scroll to position [258, 0]
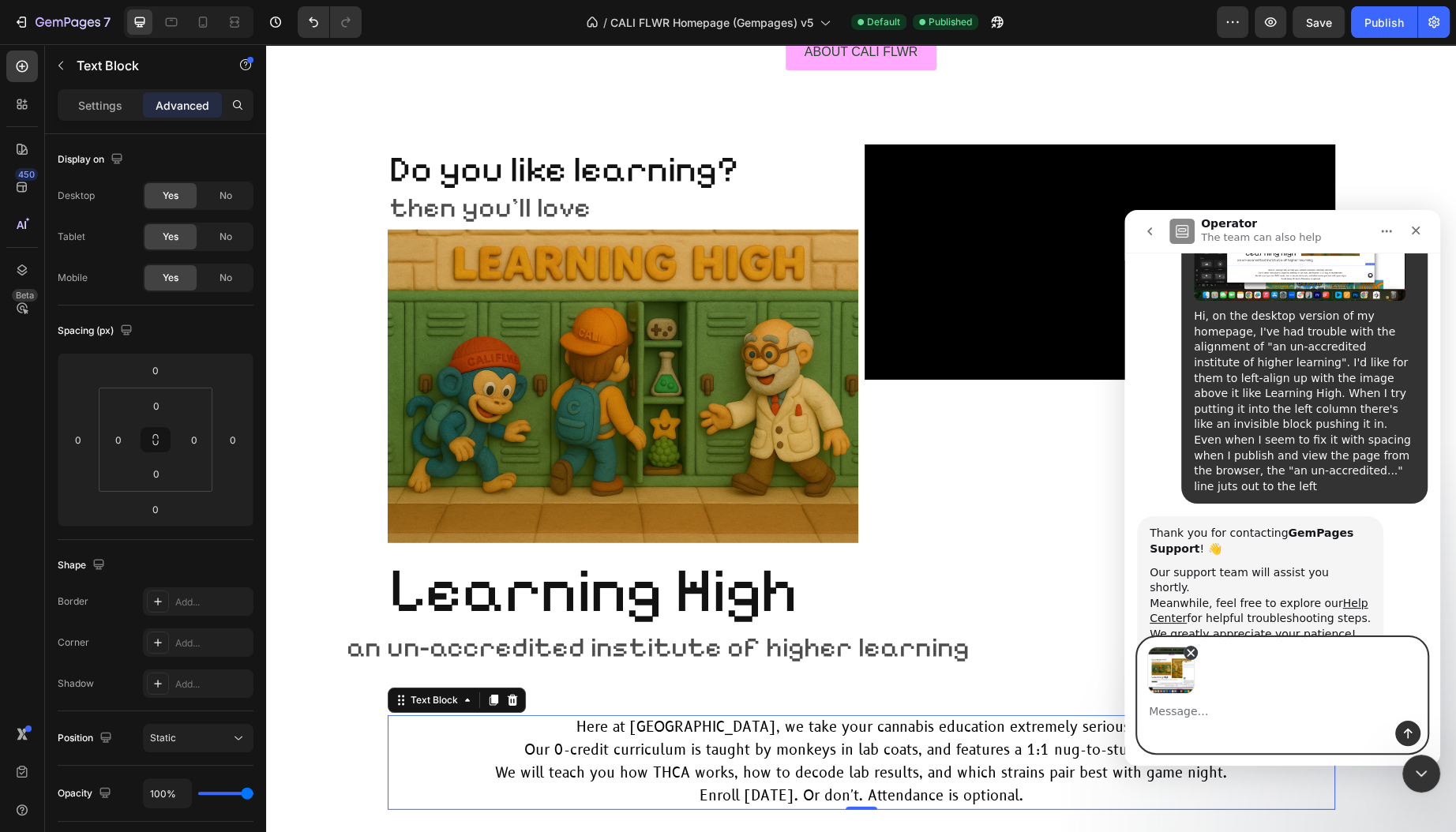
click at [1188, 650] on icon "Remove image 1" at bounding box center [1191, 653] width 7 height 7
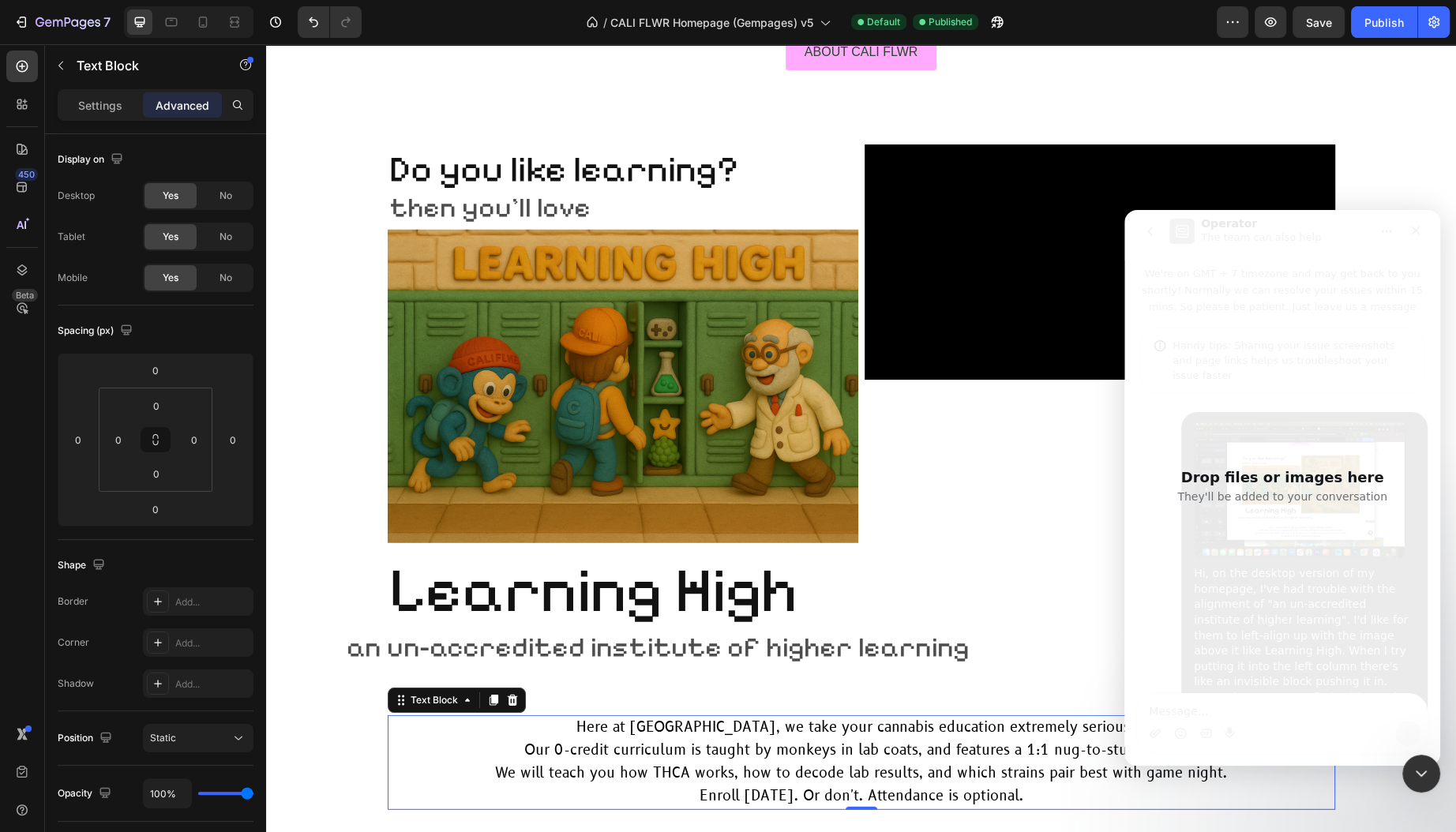
scroll to position [201, 0]
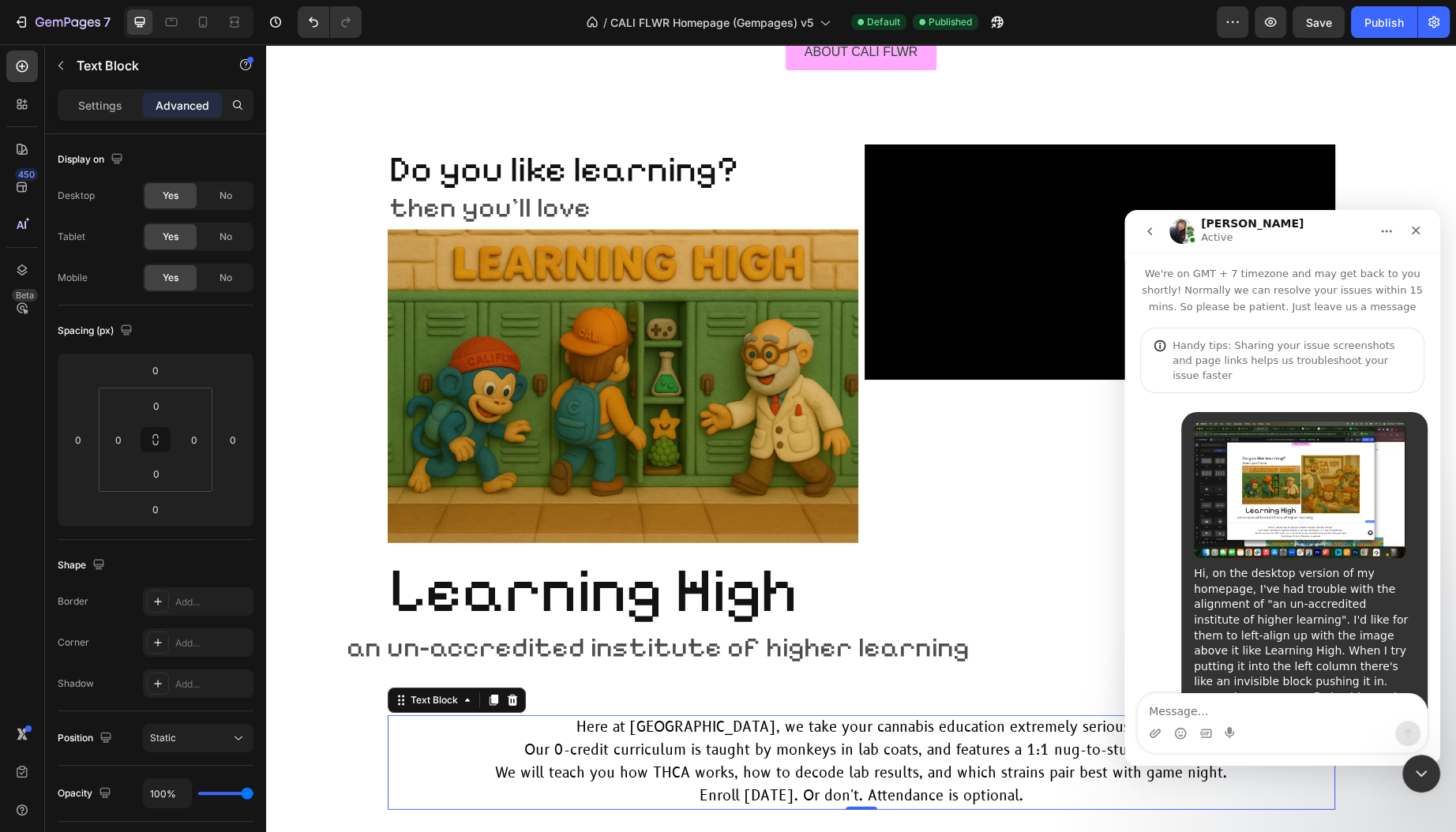
scroll to position [977, 0]
